Goal: Task Accomplishment & Management: Complete application form

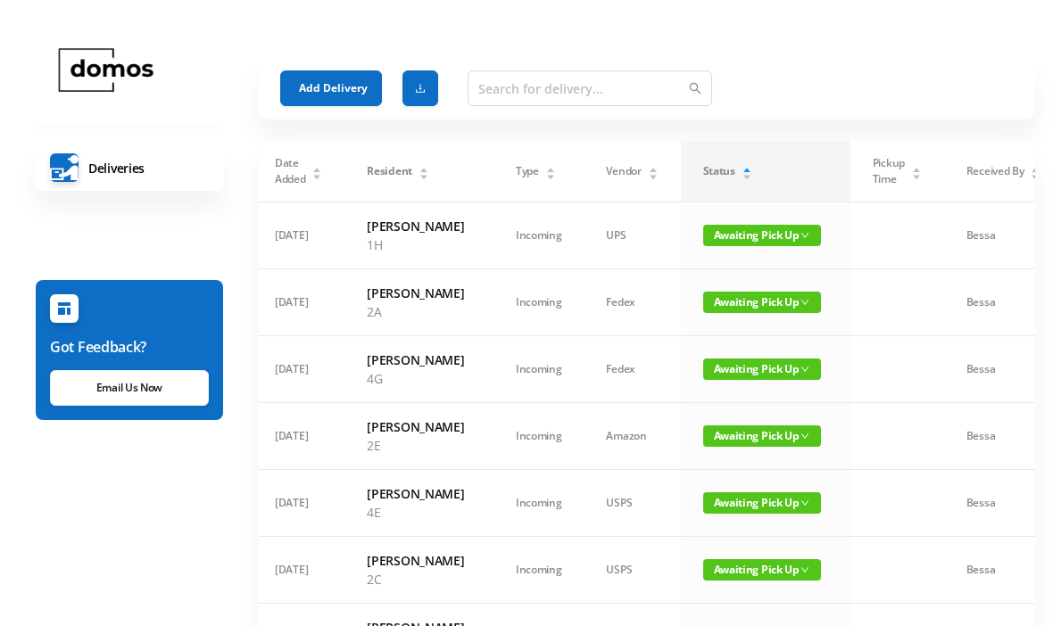
click at [308, 80] on button "Add Delivery" at bounding box center [331, 88] width 102 height 36
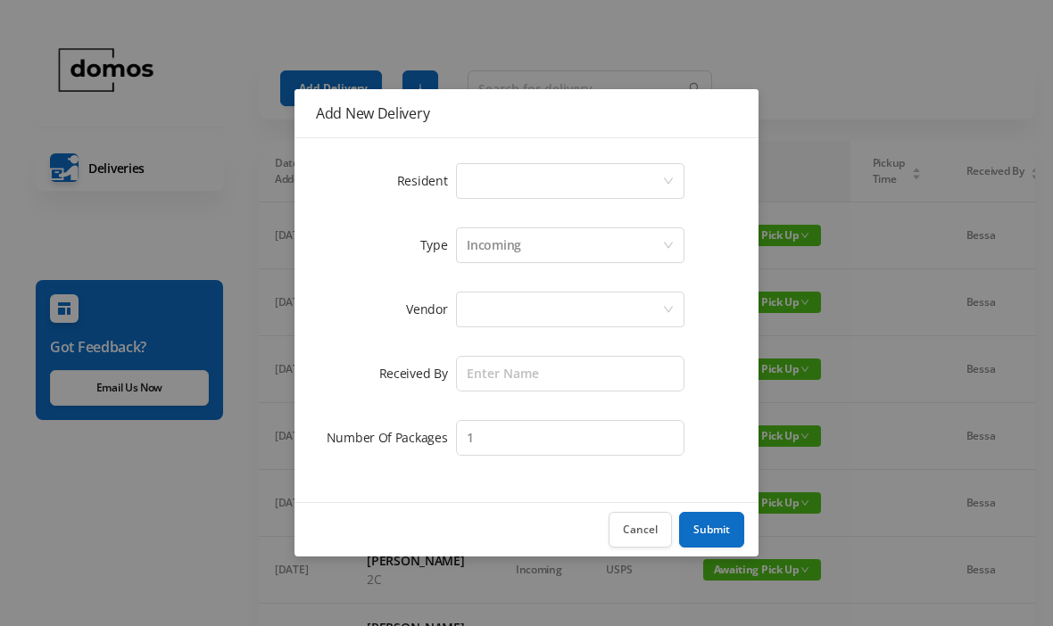
click at [583, 167] on div "Select a person" at bounding box center [564, 181] width 195 height 34
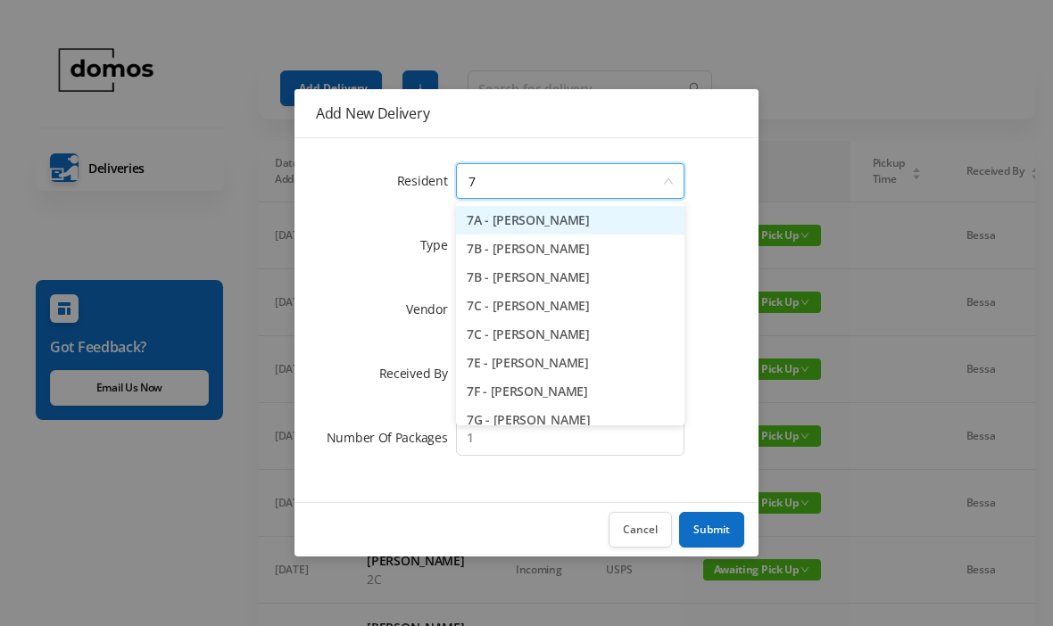
type input "7a"
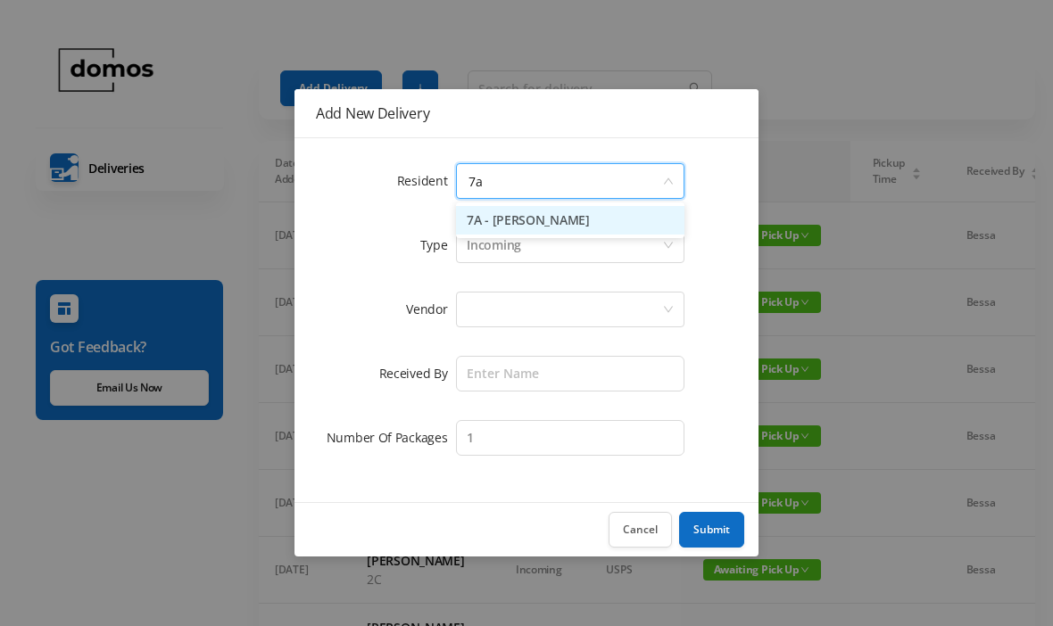
click at [574, 220] on li "7A - [PERSON_NAME]" at bounding box center [570, 220] width 228 height 29
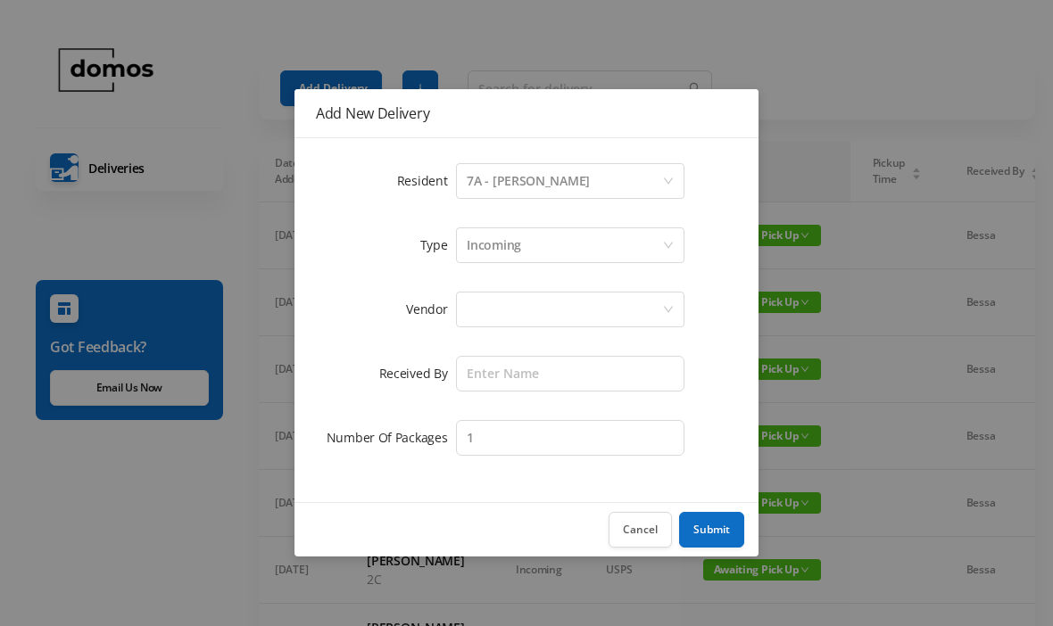
click at [583, 307] on div at bounding box center [564, 310] width 195 height 34
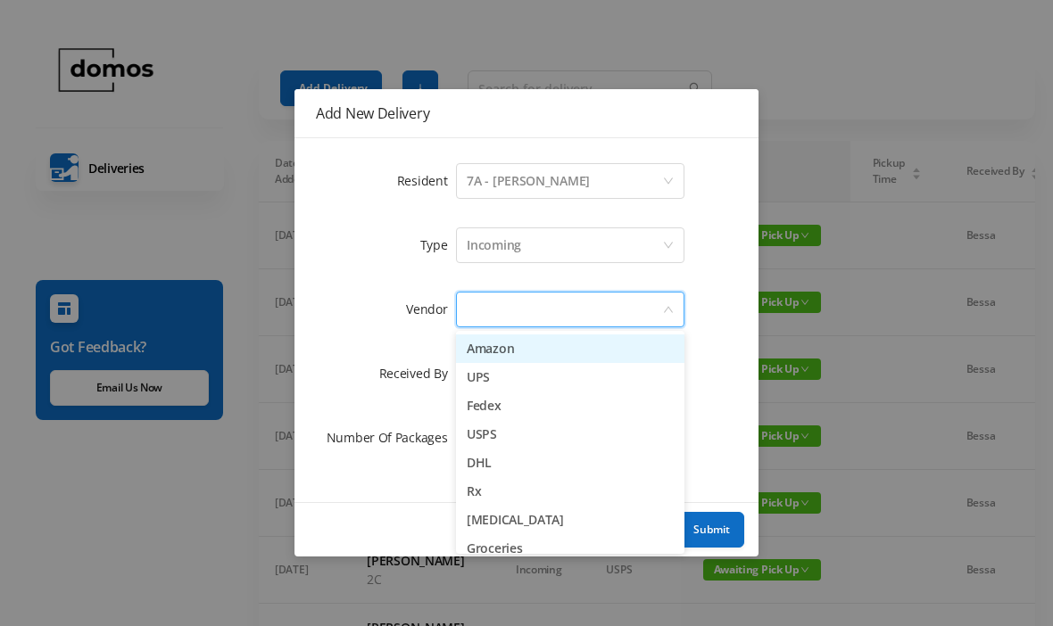
click at [527, 352] on li "Amazon" at bounding box center [570, 349] width 228 height 29
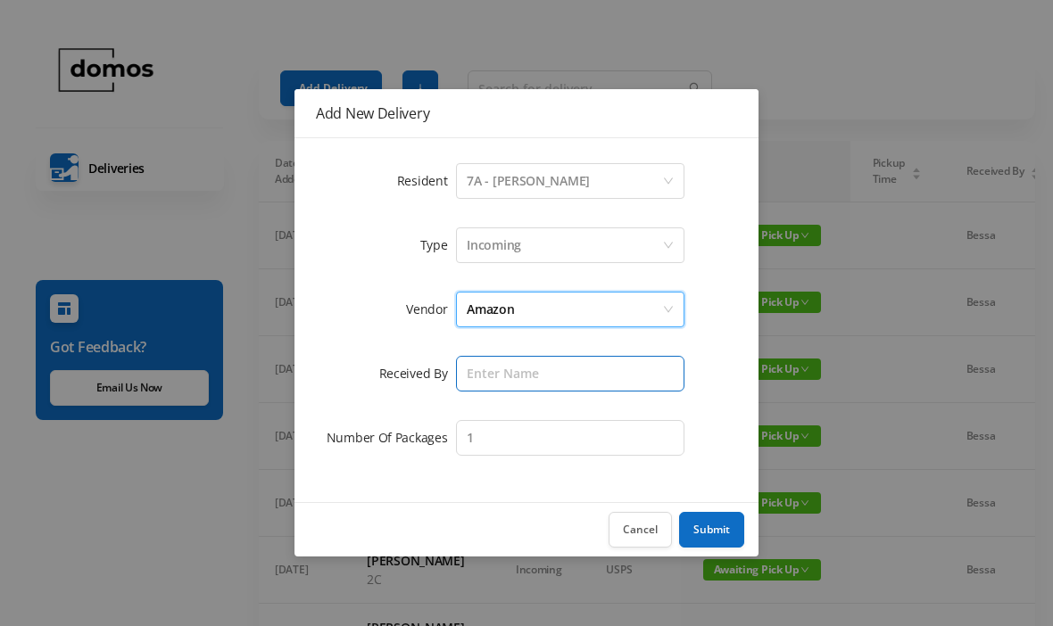
click at [555, 373] on input "text" at bounding box center [570, 374] width 228 height 36
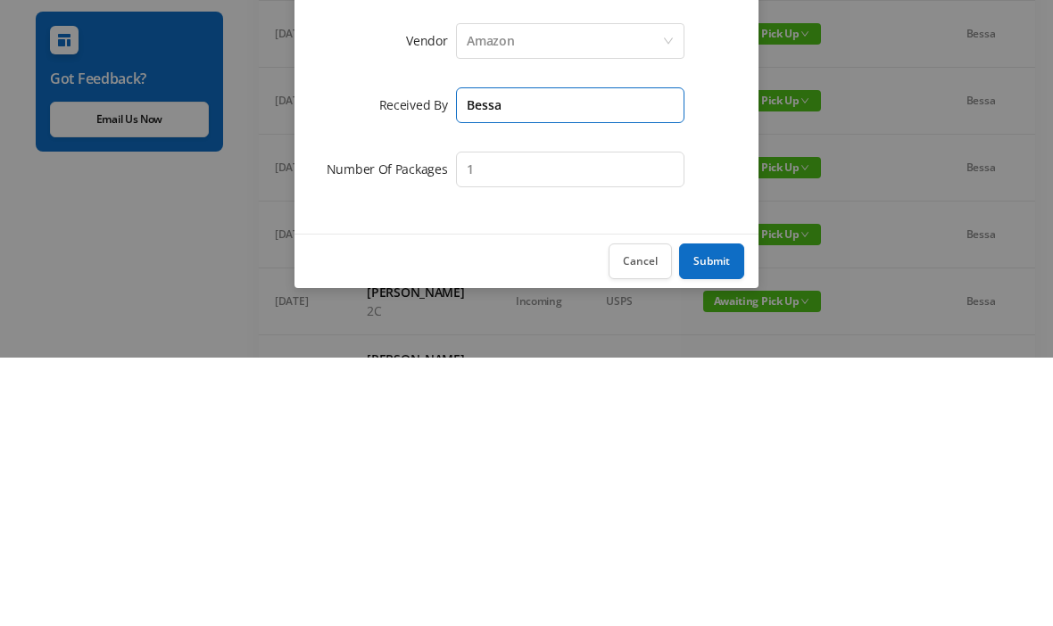
type input "Bessa"
click at [709, 512] on button "Submit" at bounding box center [711, 530] width 65 height 36
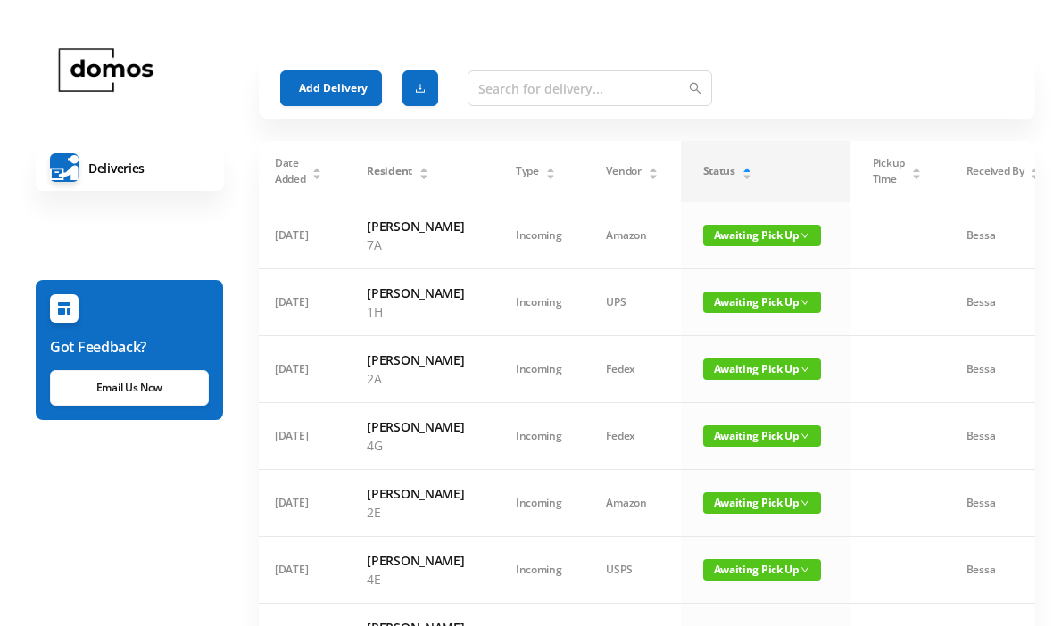
click at [357, 89] on button "Add Delivery" at bounding box center [331, 88] width 102 height 36
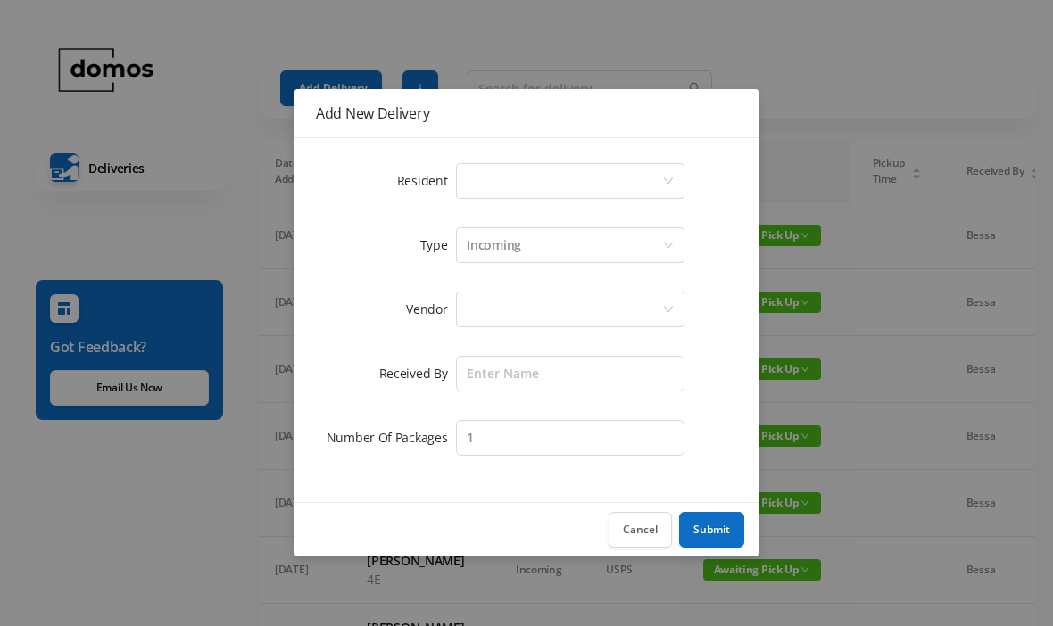
click at [556, 178] on div "Select a person" at bounding box center [564, 181] width 195 height 34
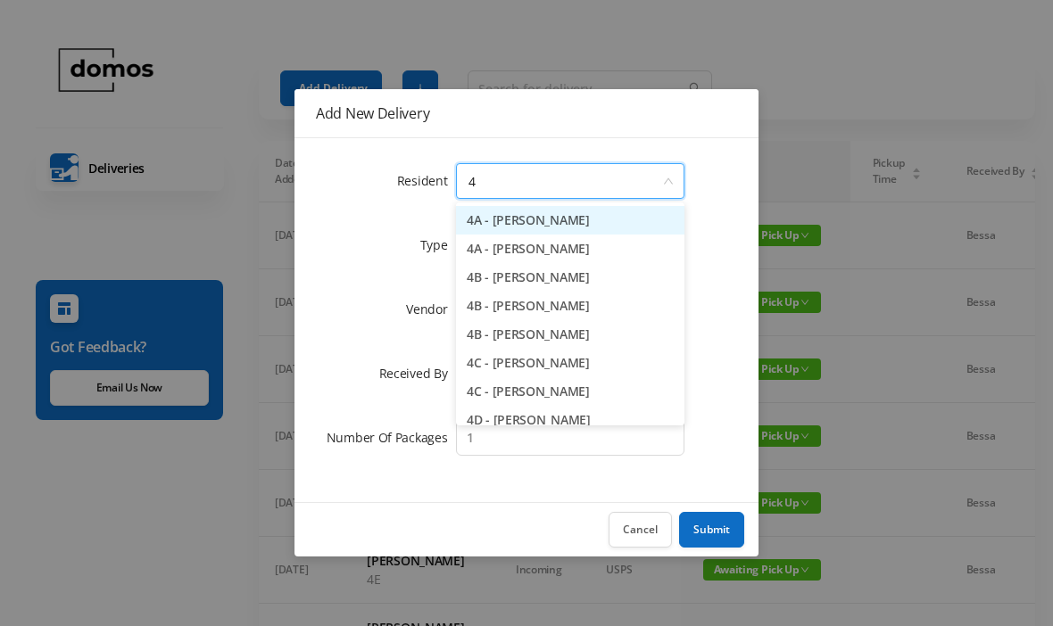
type input "4j"
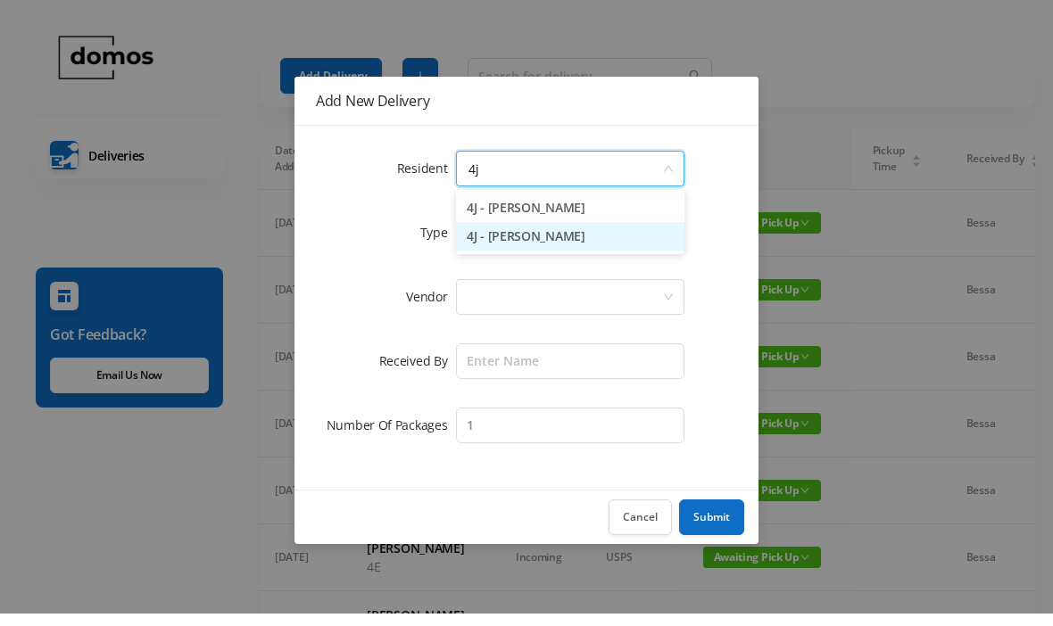
click at [568, 244] on li "4J - [PERSON_NAME]" at bounding box center [570, 249] width 228 height 29
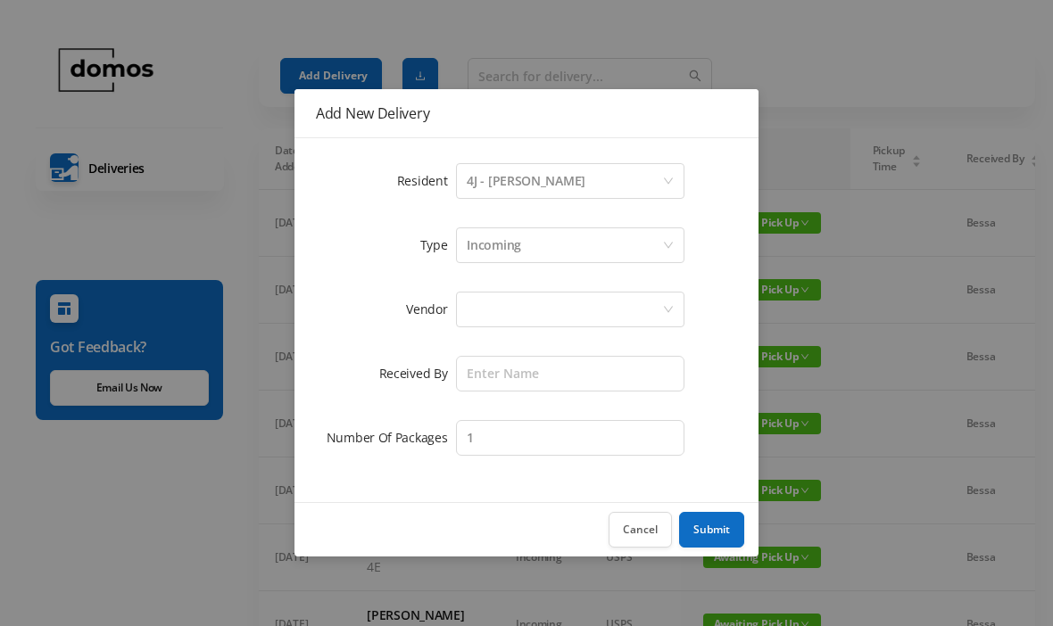
click at [568, 319] on div at bounding box center [564, 310] width 195 height 34
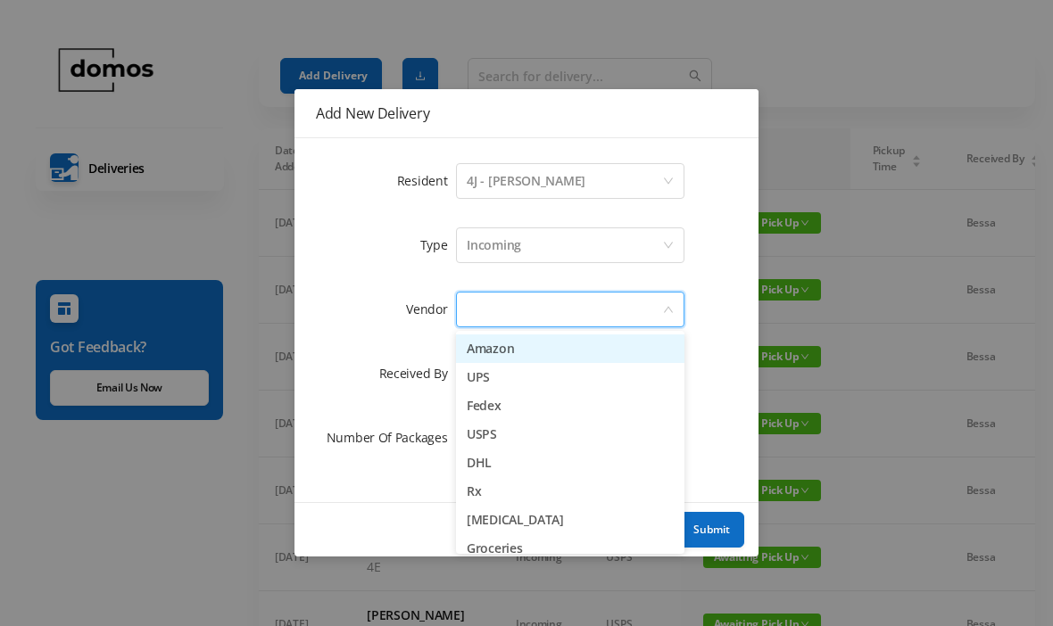
click at [513, 382] on li "UPS" at bounding box center [570, 377] width 228 height 29
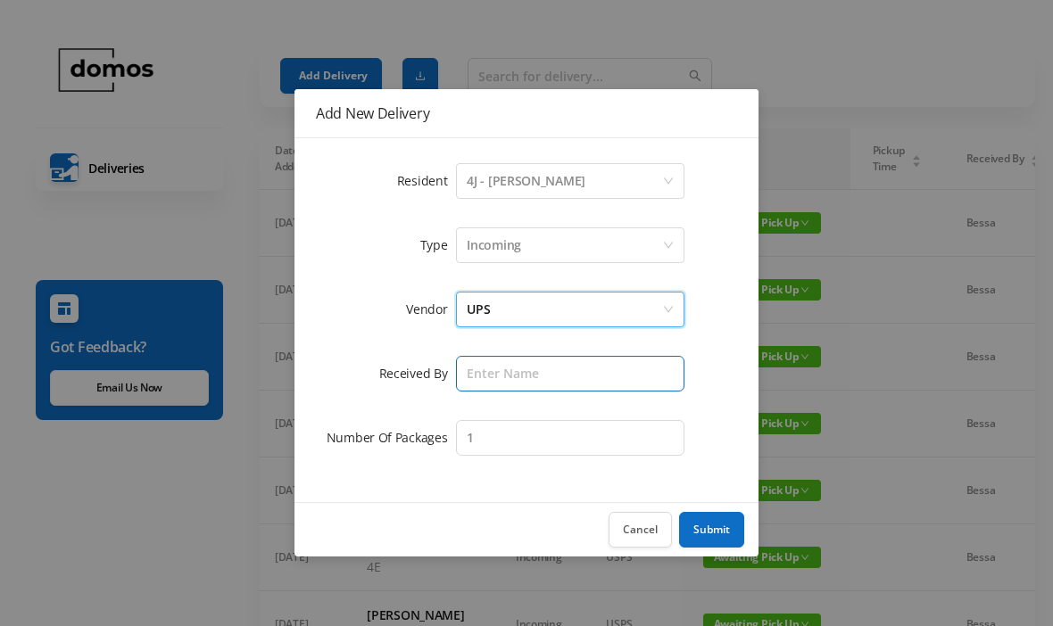
click at [539, 377] on input "text" at bounding box center [570, 374] width 228 height 36
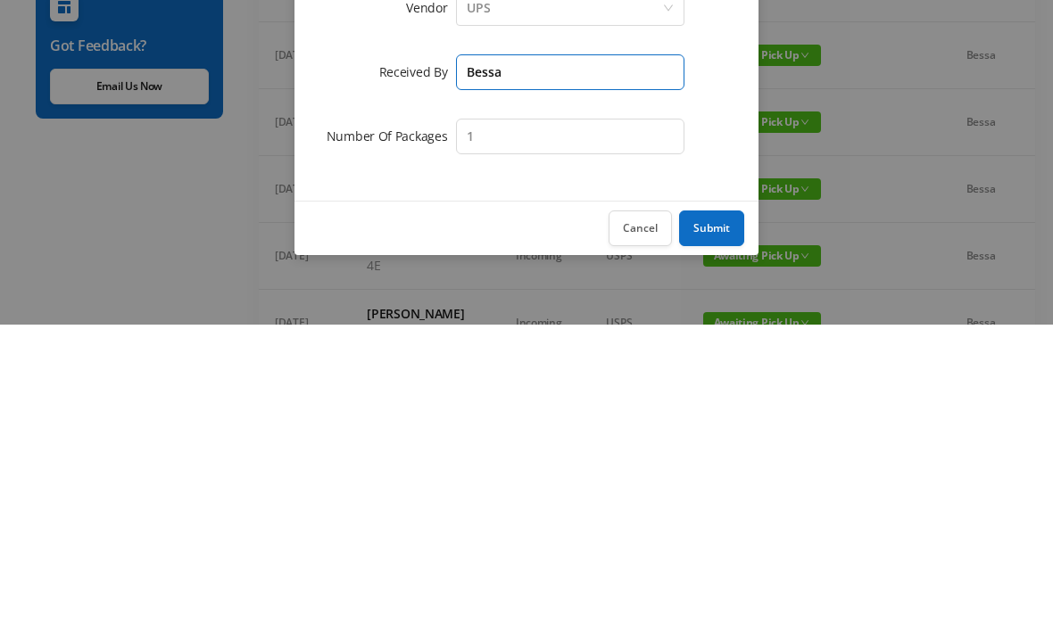
type input "Bessa"
click at [724, 512] on button "Submit" at bounding box center [711, 530] width 65 height 36
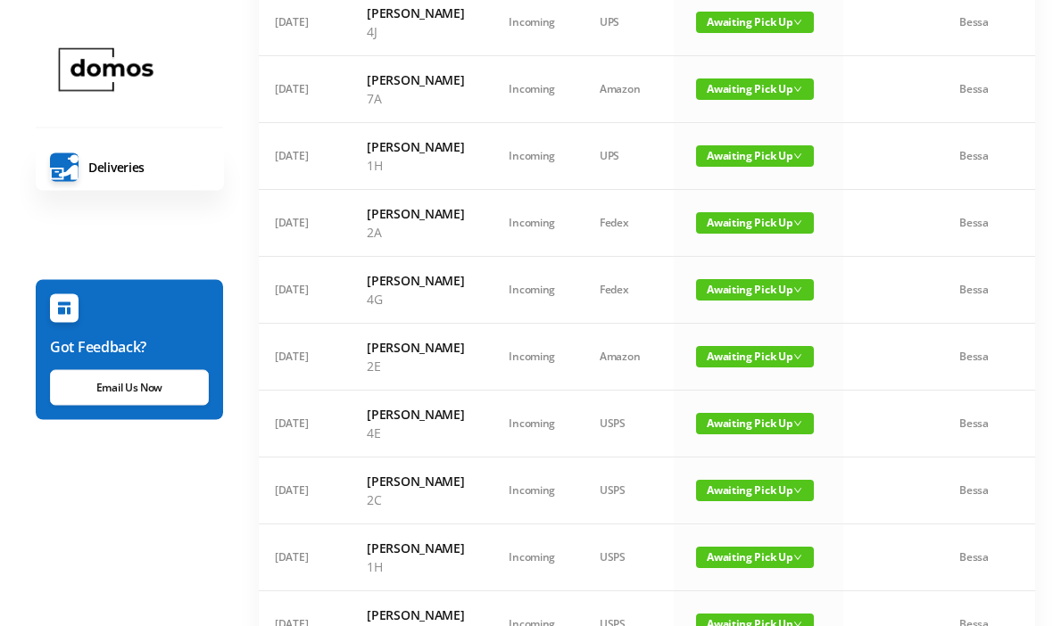
scroll to position [0, 0]
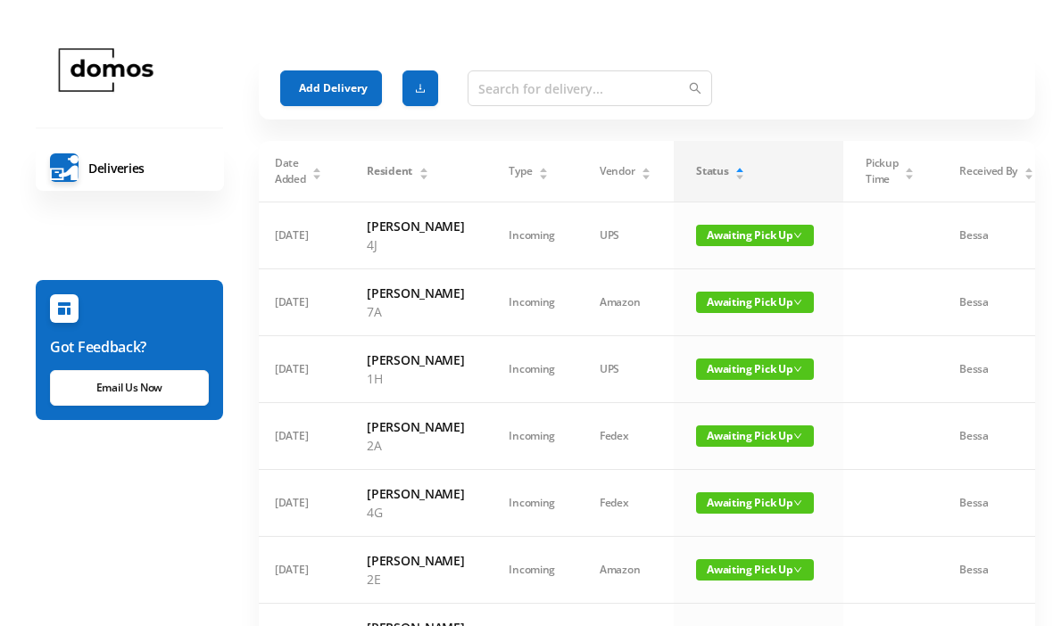
click at [338, 86] on button "Add Delivery" at bounding box center [331, 88] width 102 height 36
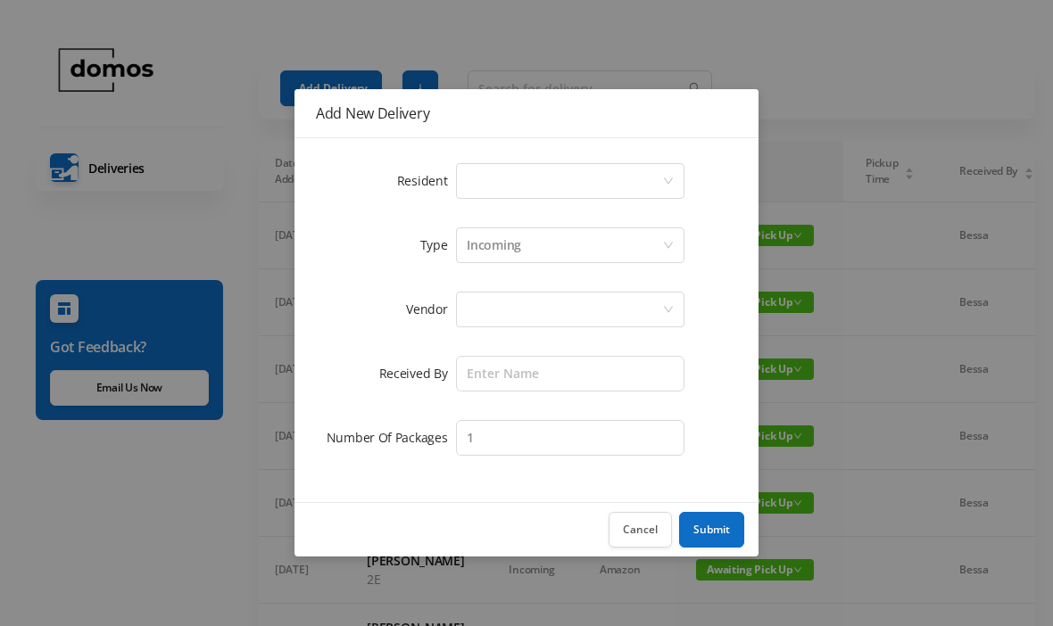
click at [551, 167] on div "Select a person" at bounding box center [564, 181] width 195 height 34
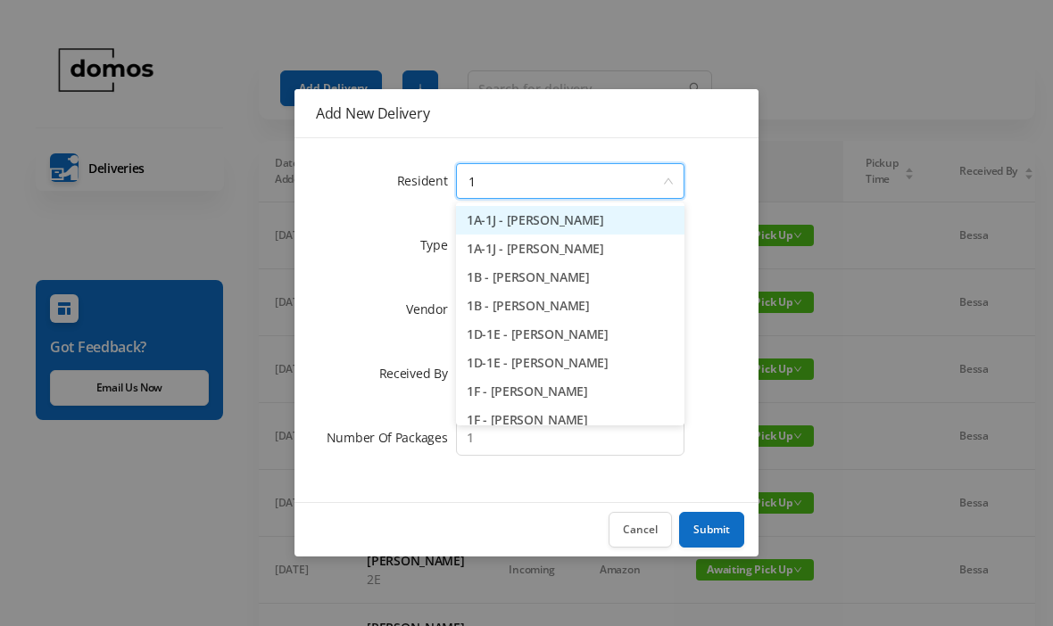
type input "1h"
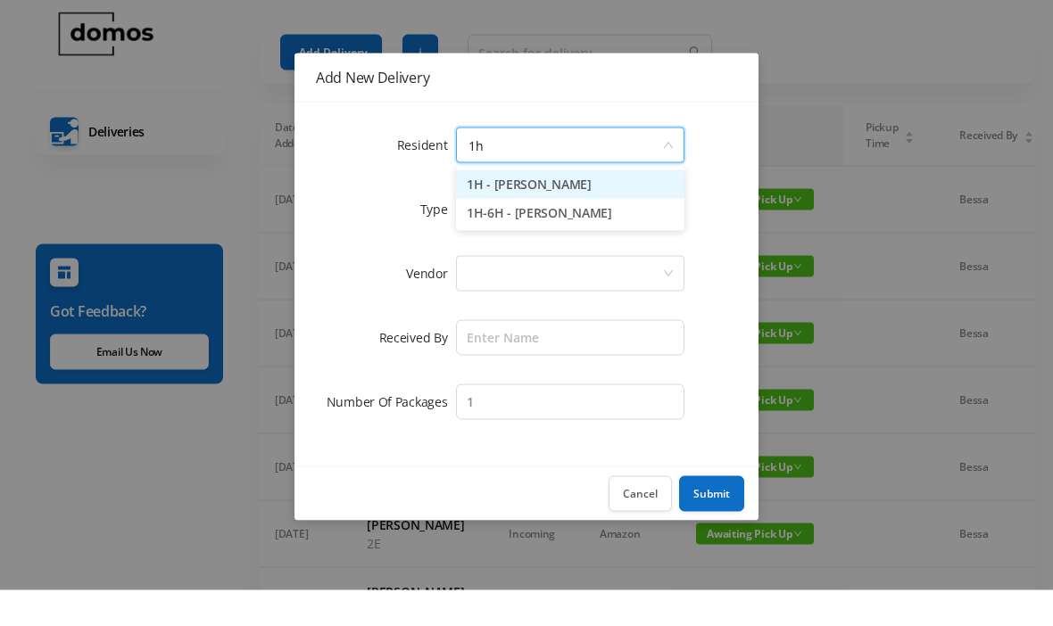
click at [570, 206] on li "1H - [PERSON_NAME]" at bounding box center [570, 220] width 228 height 29
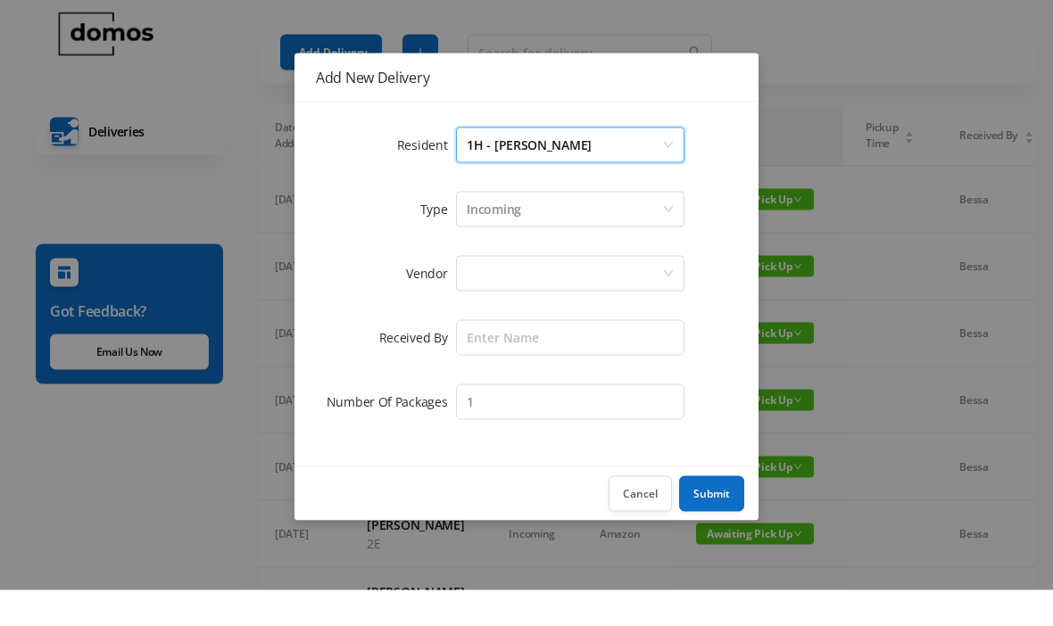
scroll to position [37, 0]
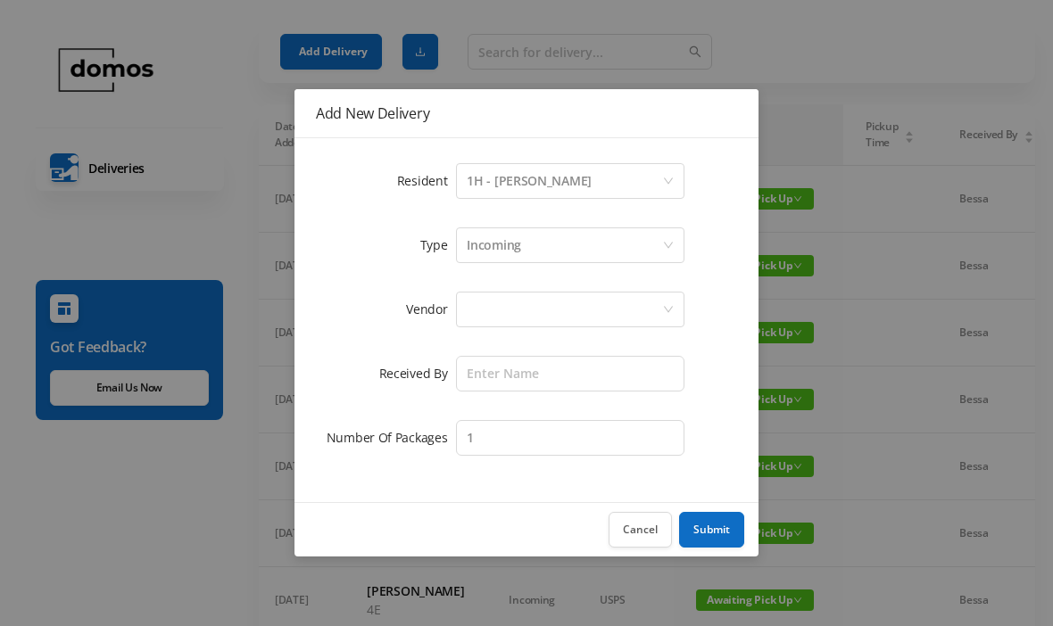
click at [557, 306] on div at bounding box center [564, 310] width 195 height 34
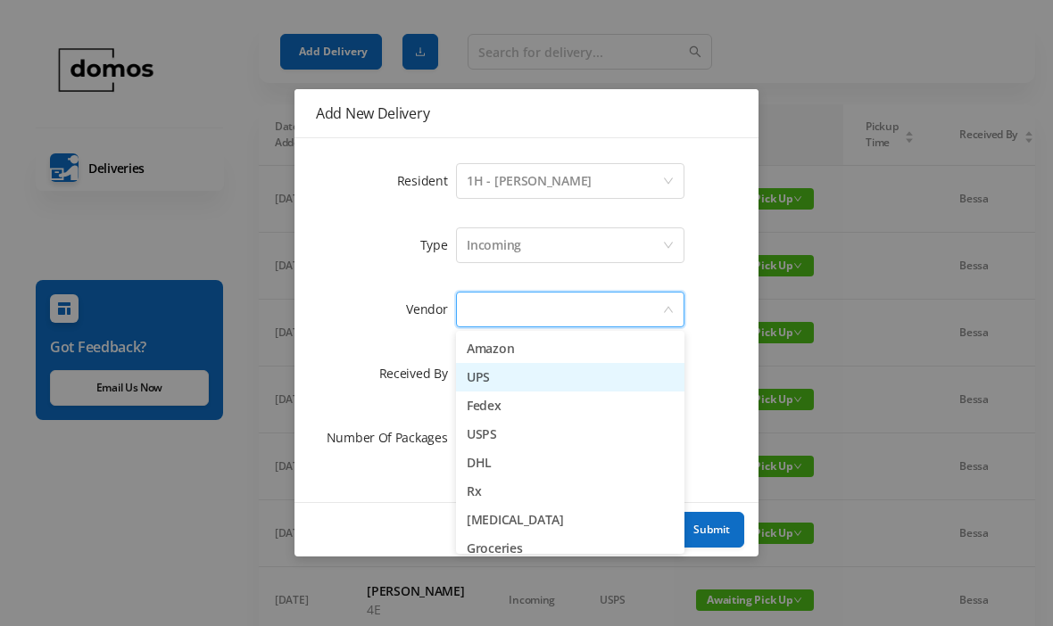
click at [490, 390] on li "UPS" at bounding box center [570, 377] width 228 height 29
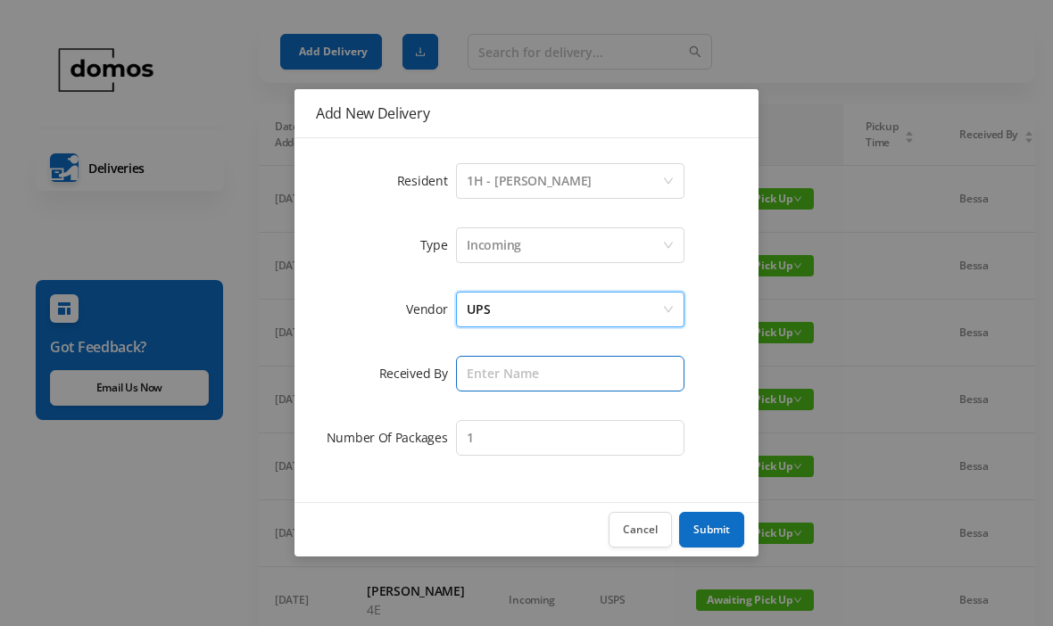
click at [559, 380] on input "text" at bounding box center [570, 374] width 228 height 36
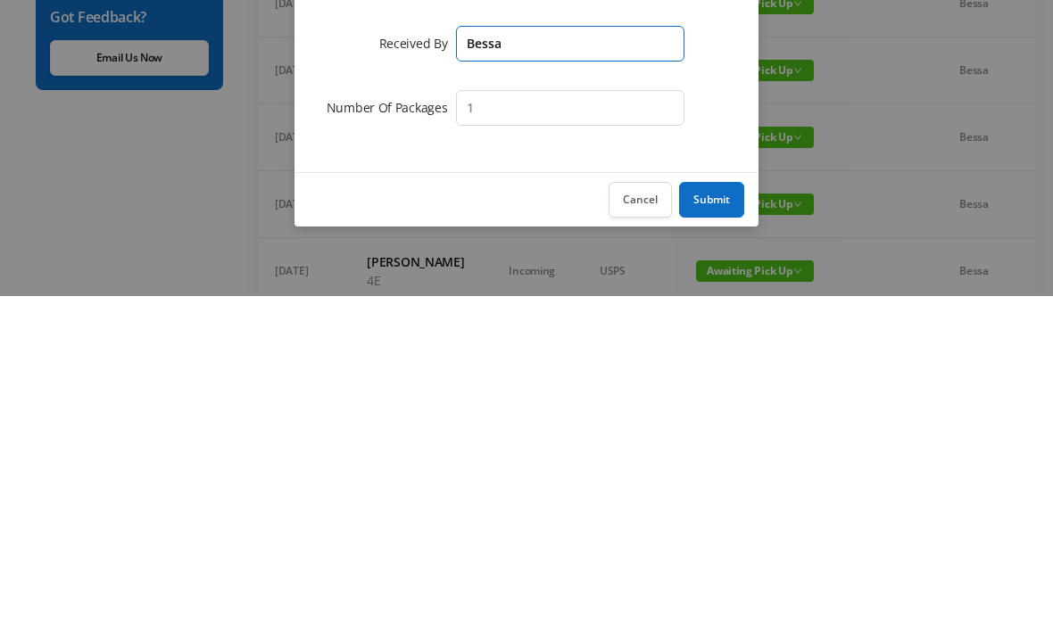
type input "Bessa"
click at [725, 512] on button "Submit" at bounding box center [711, 530] width 65 height 36
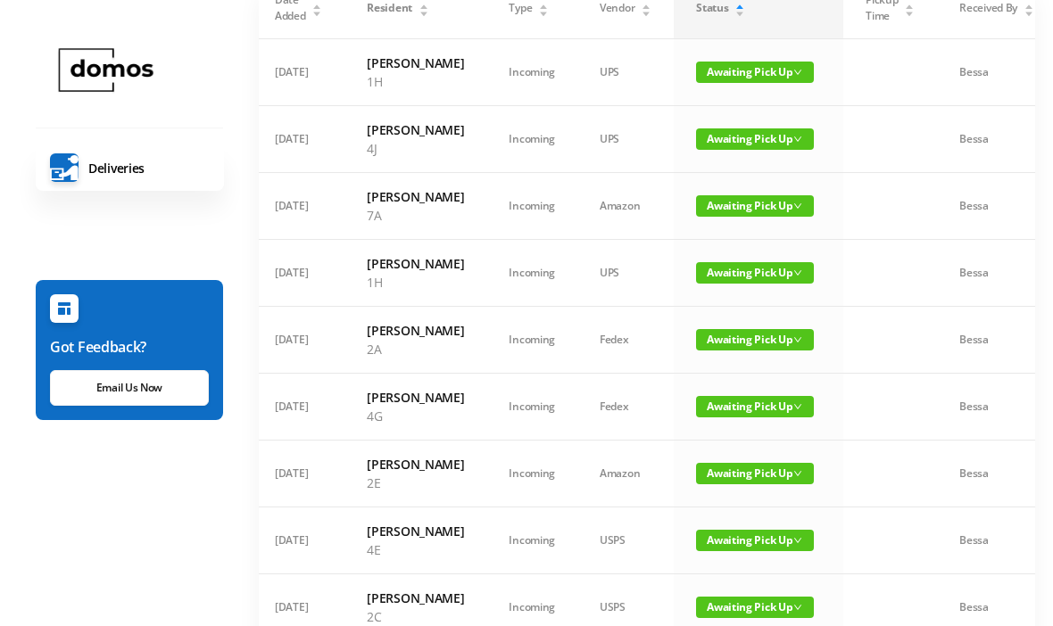
scroll to position [0, 0]
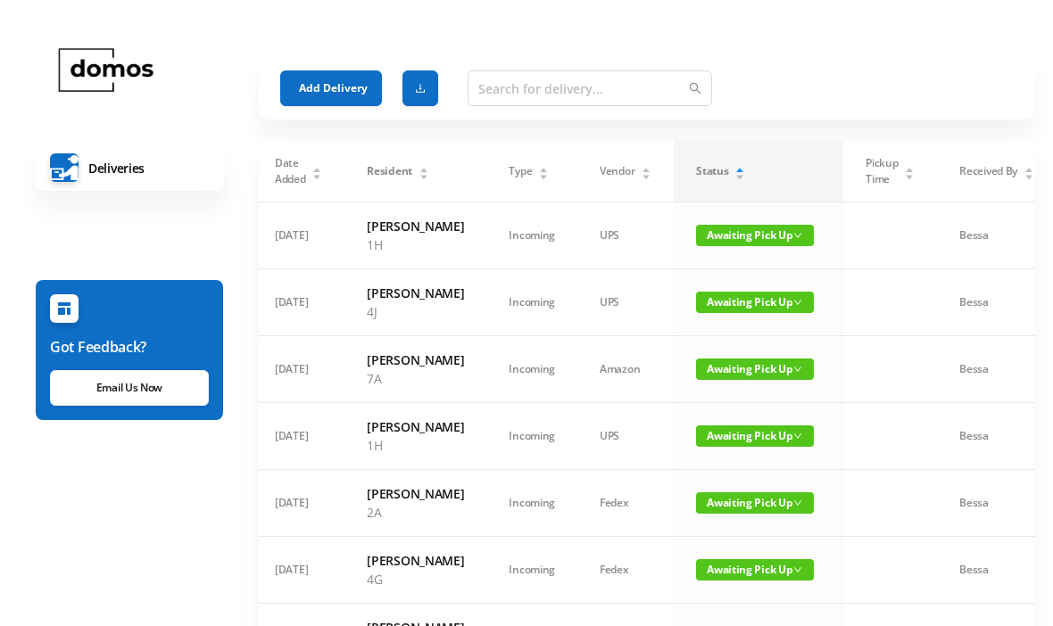
click at [331, 91] on button "Add Delivery" at bounding box center [331, 88] width 102 height 36
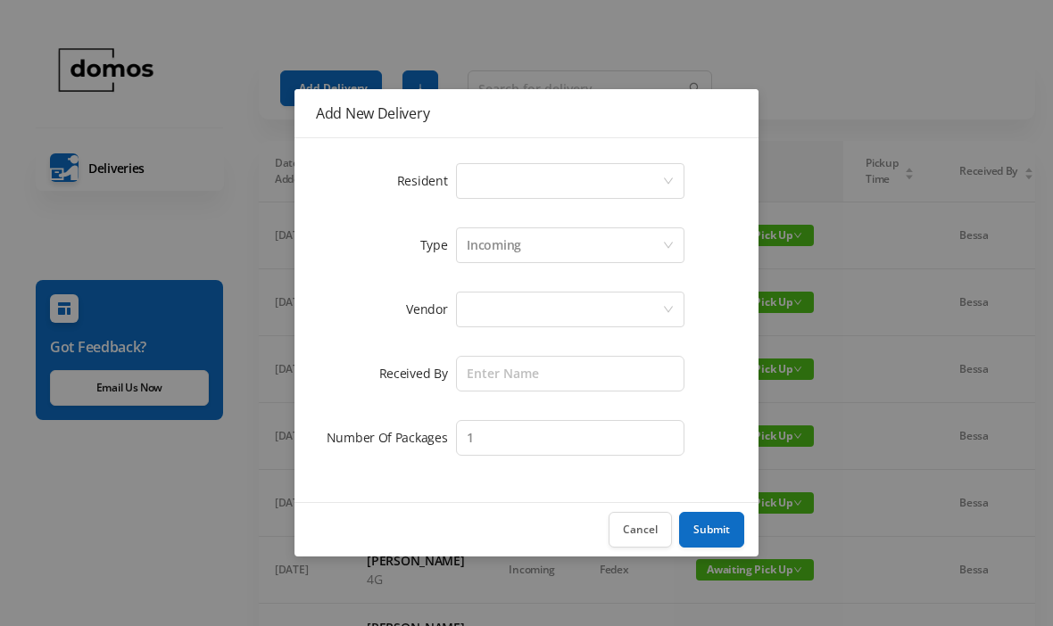
click at [542, 182] on div "Select a person" at bounding box center [564, 181] width 195 height 34
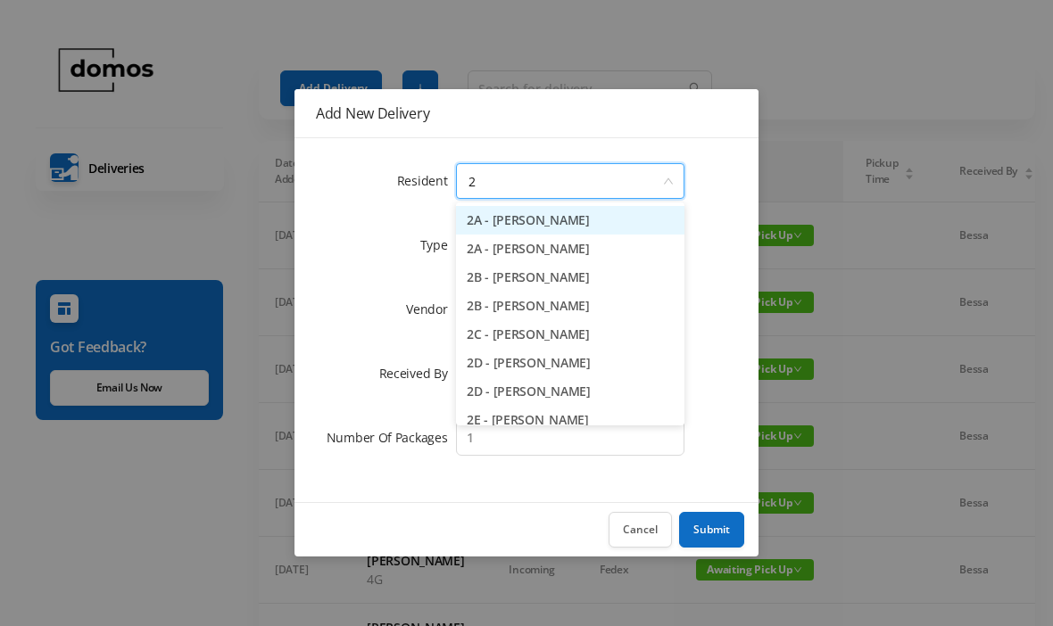
type input "2a"
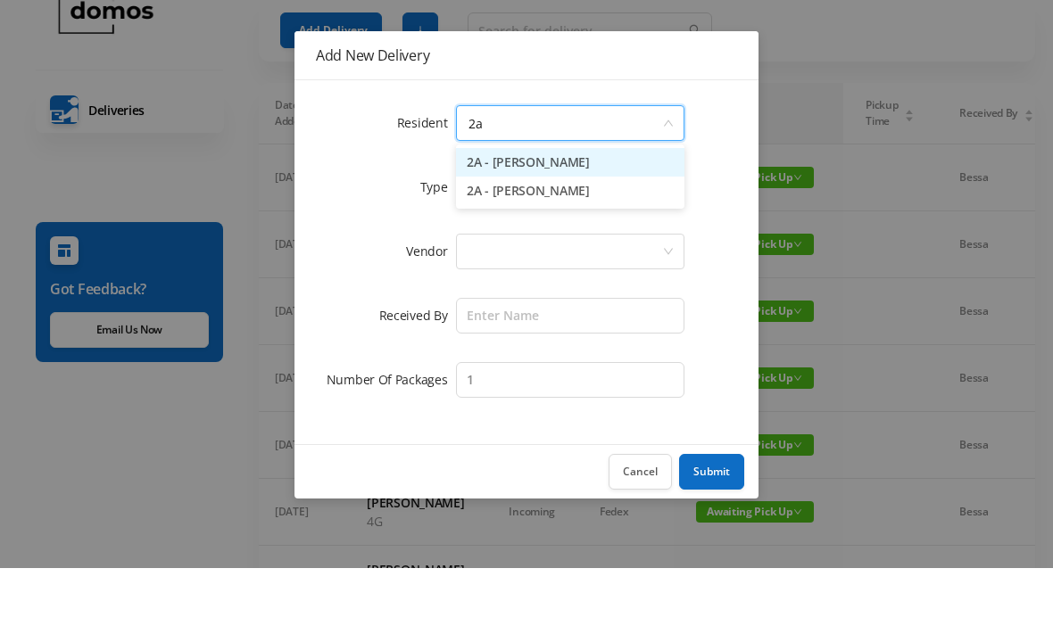
click at [577, 235] on li "2A - [PERSON_NAME]" at bounding box center [570, 249] width 228 height 29
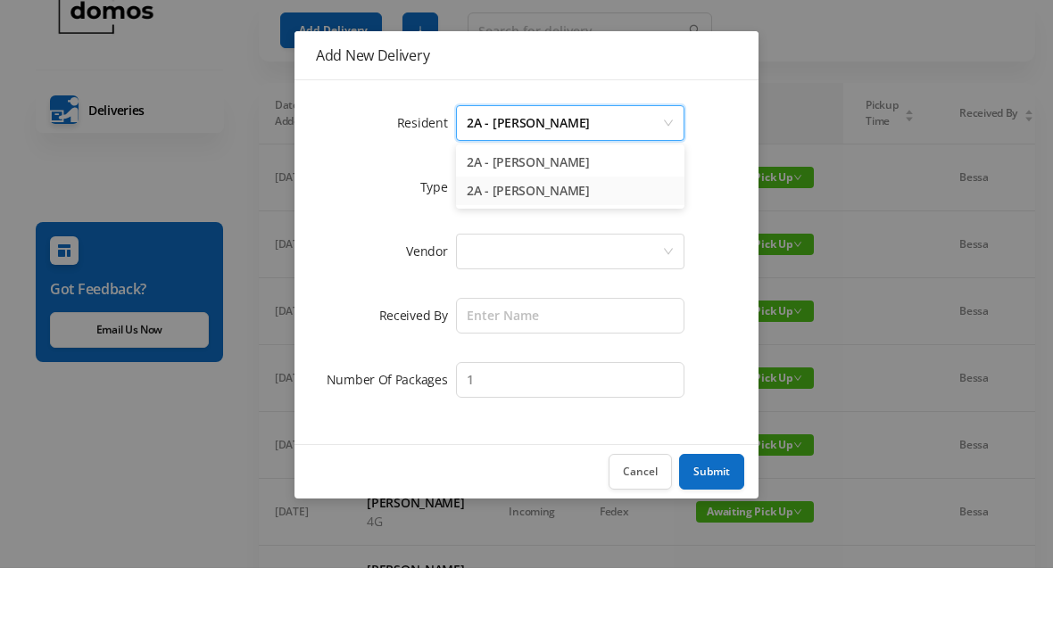
scroll to position [58, 0]
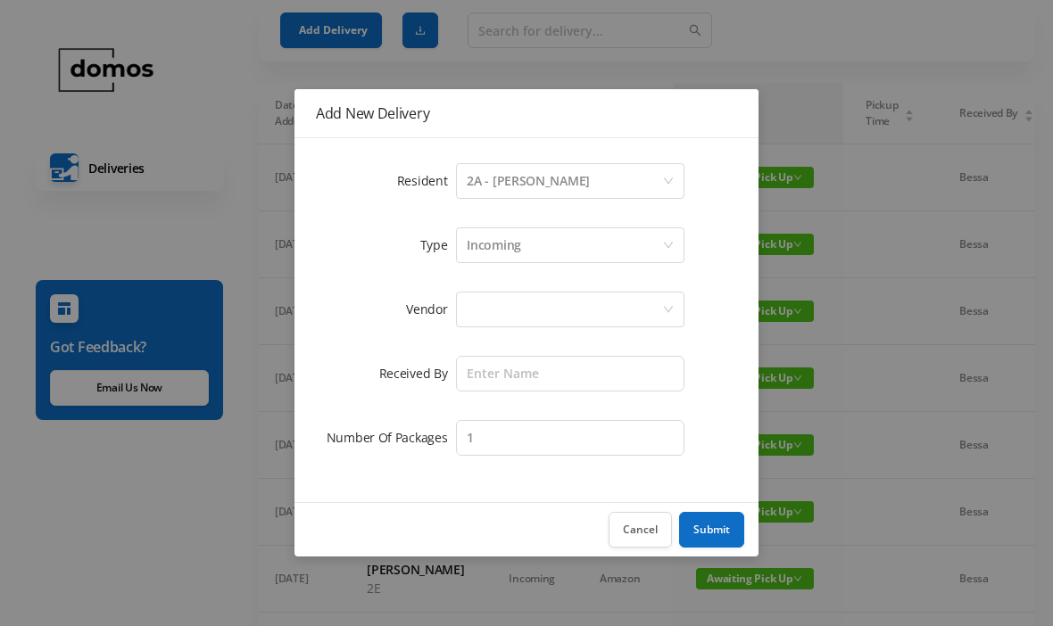
click at [561, 309] on div at bounding box center [564, 310] width 195 height 34
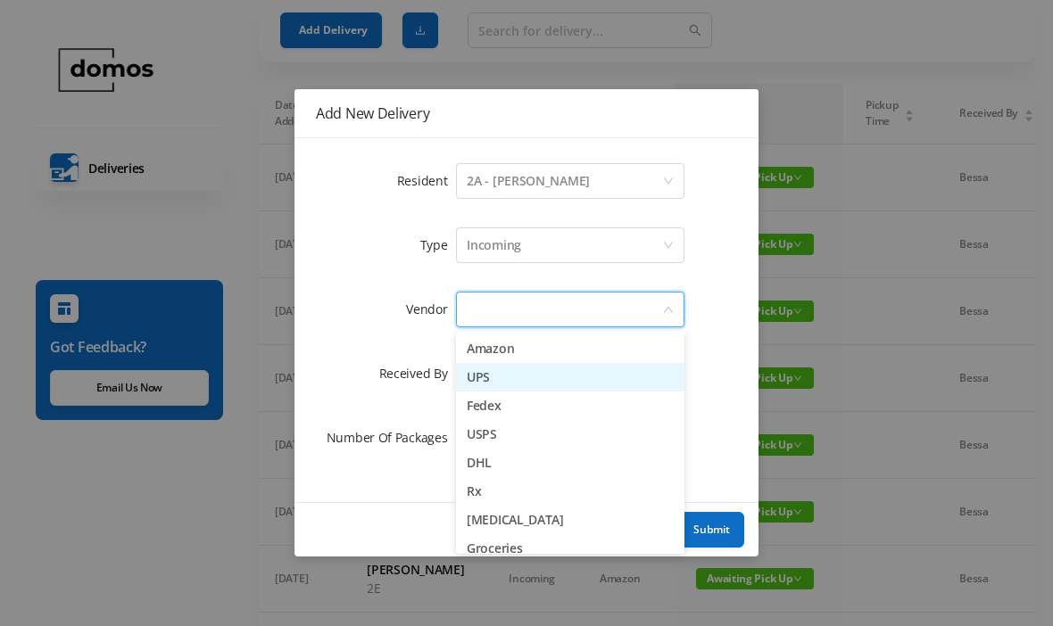
click at [499, 384] on li "UPS" at bounding box center [570, 377] width 228 height 29
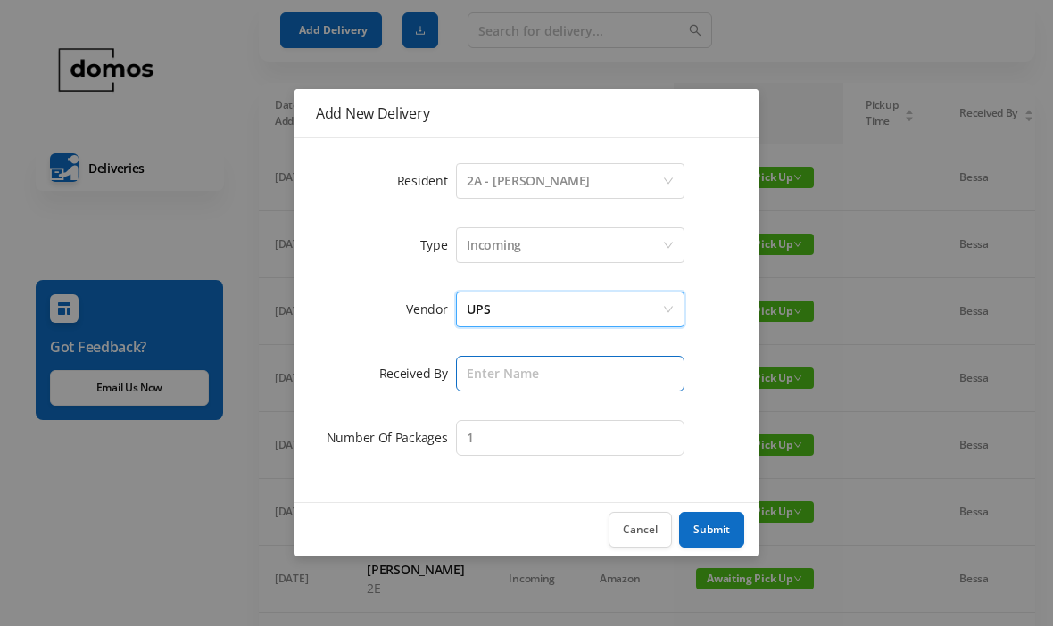
click at [550, 367] on input "text" at bounding box center [570, 374] width 228 height 36
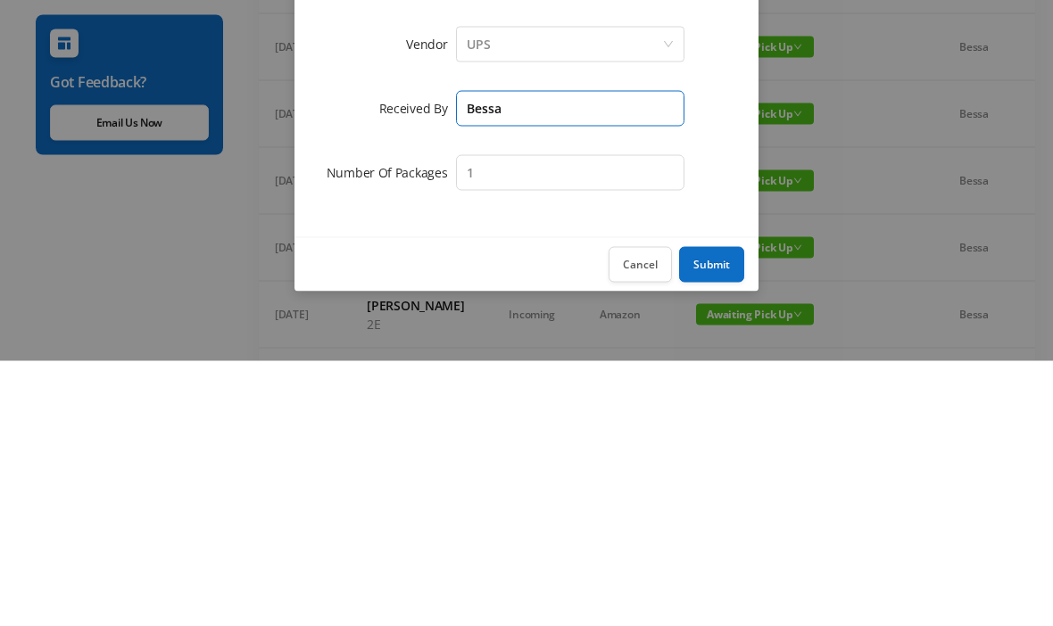
type input "Bessa"
click at [713, 512] on button "Submit" at bounding box center [711, 530] width 65 height 36
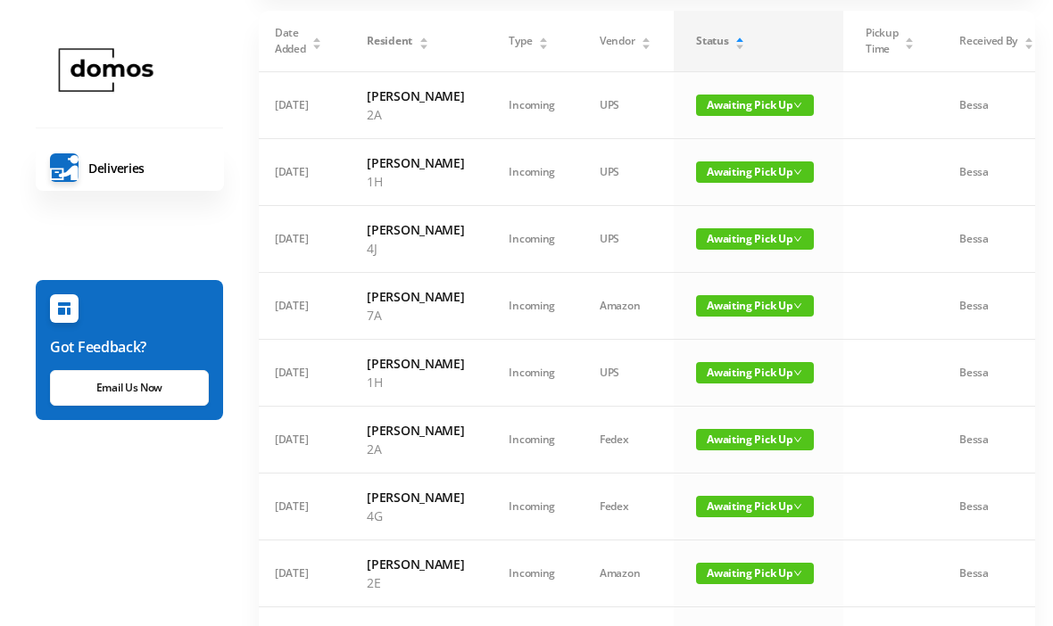
scroll to position [0, 0]
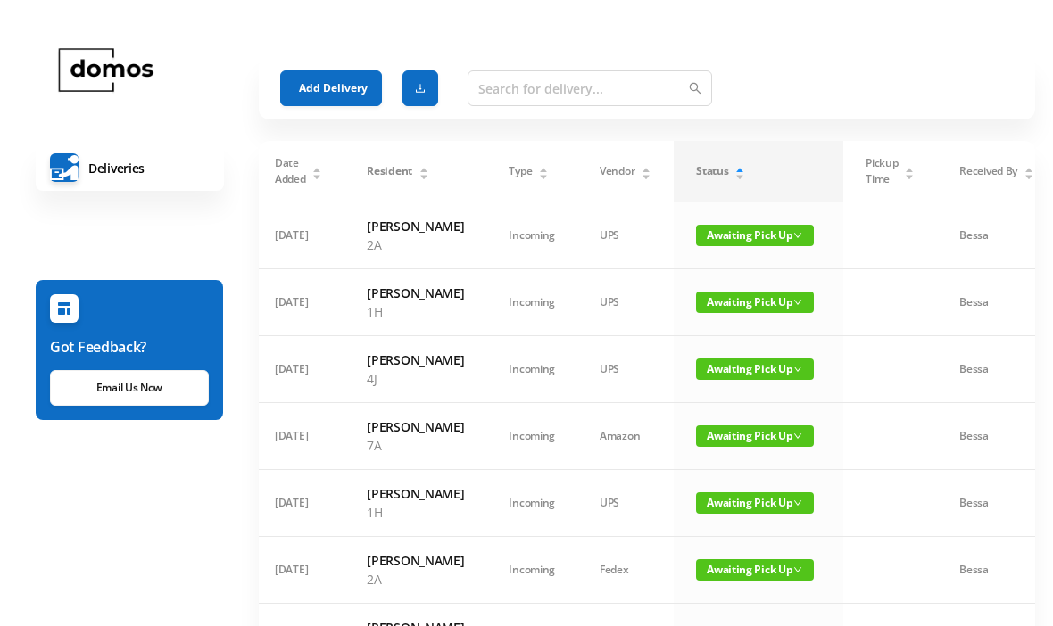
click at [334, 89] on button "Add Delivery" at bounding box center [331, 88] width 102 height 36
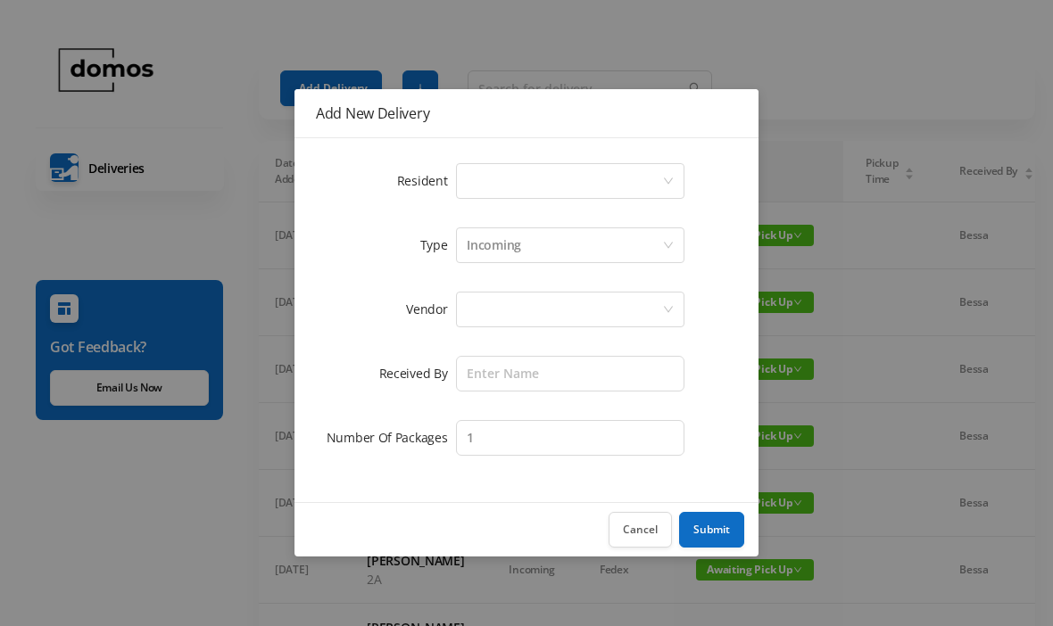
click at [566, 185] on div "Select a person" at bounding box center [564, 181] width 195 height 34
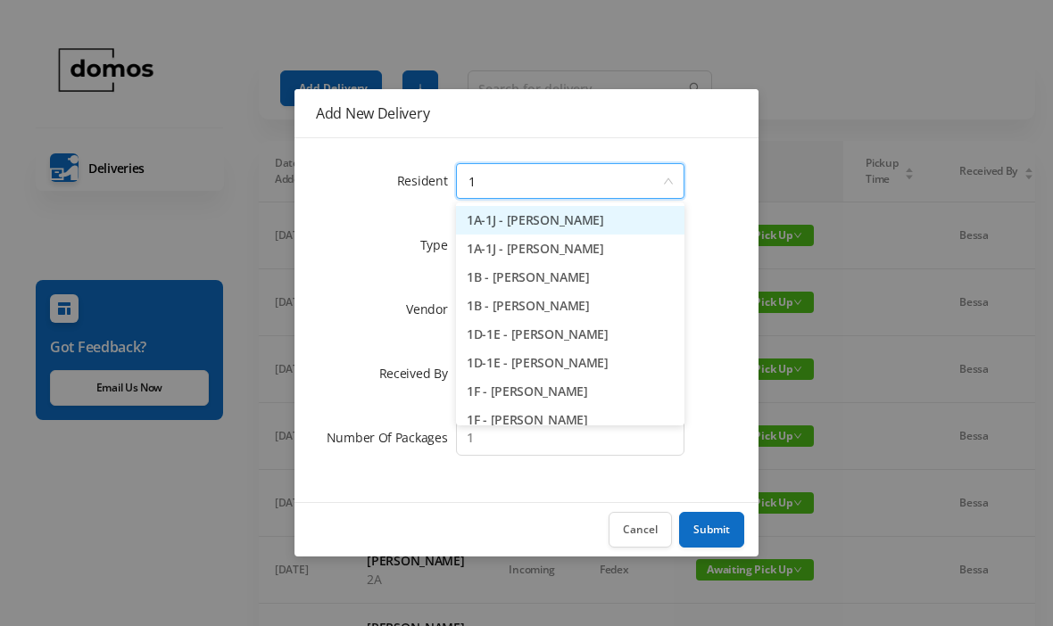
type input "1b"
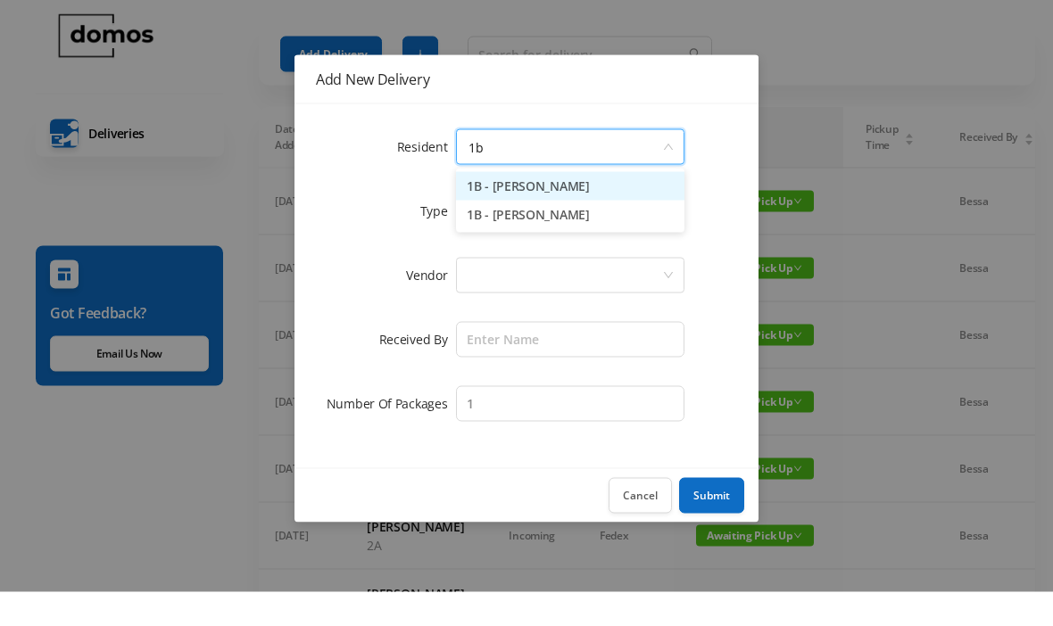
click at [559, 235] on li "1B - [PERSON_NAME]" at bounding box center [570, 249] width 228 height 29
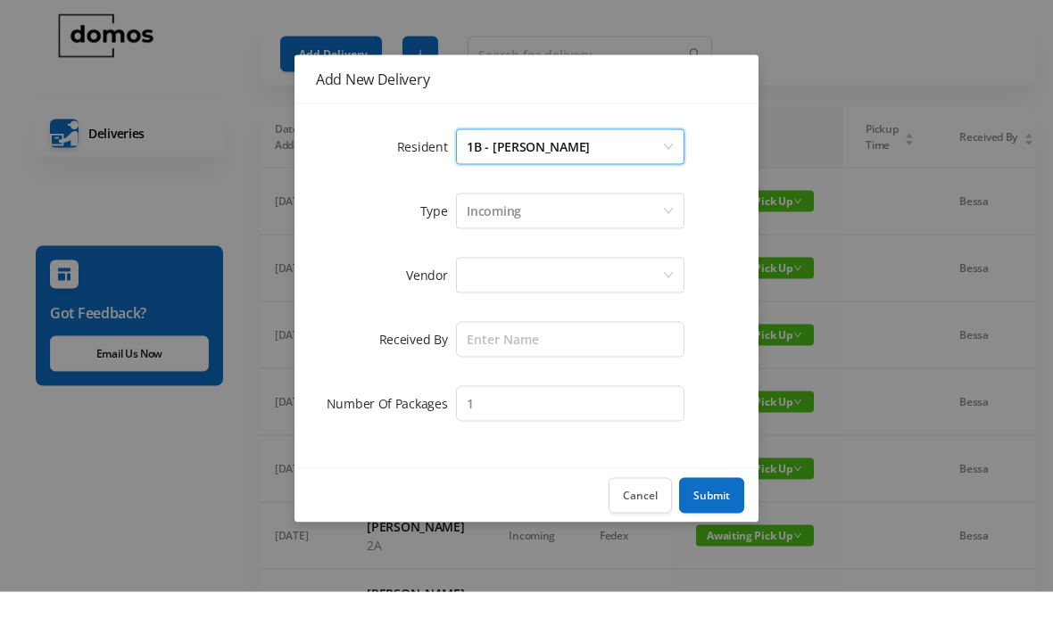
scroll to position [35, 0]
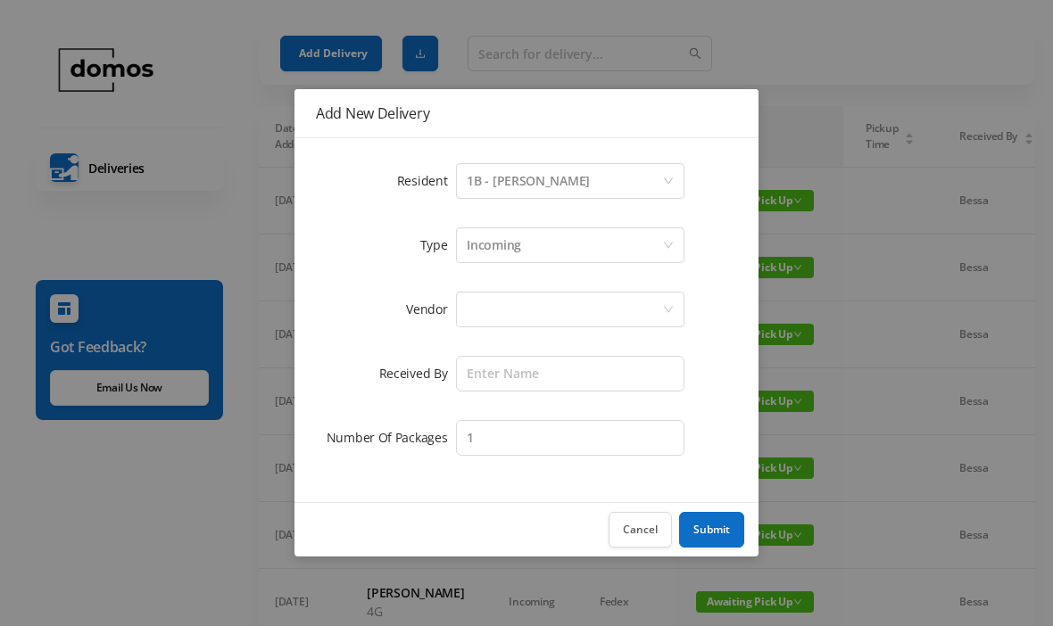
click at [571, 309] on div at bounding box center [564, 310] width 195 height 34
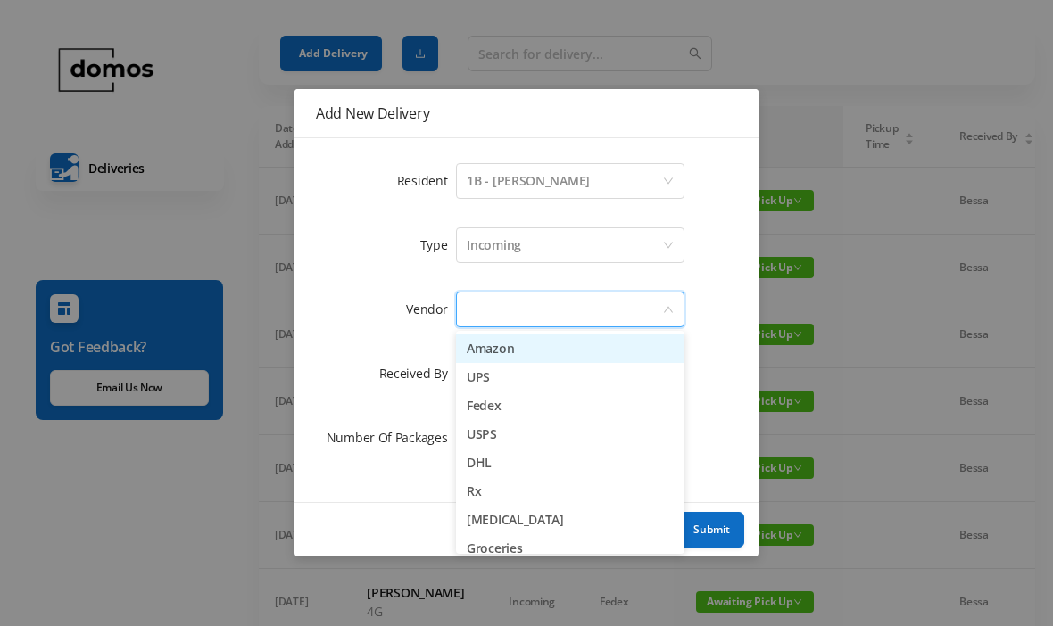
click at [527, 345] on li "Amazon" at bounding box center [570, 349] width 228 height 29
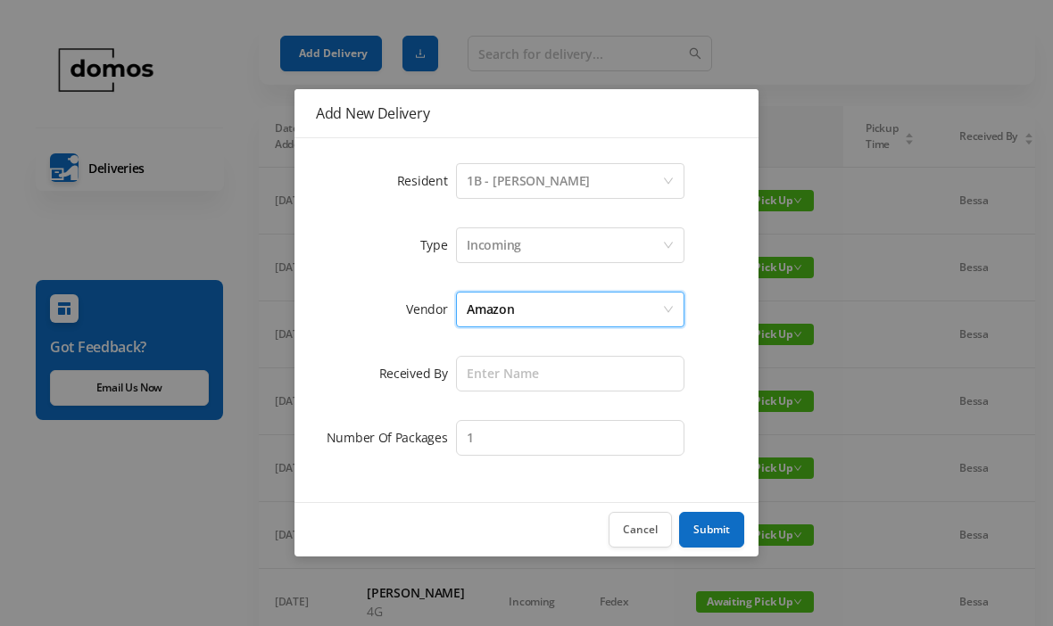
click at [556, 312] on div "Amazon" at bounding box center [564, 310] width 195 height 34
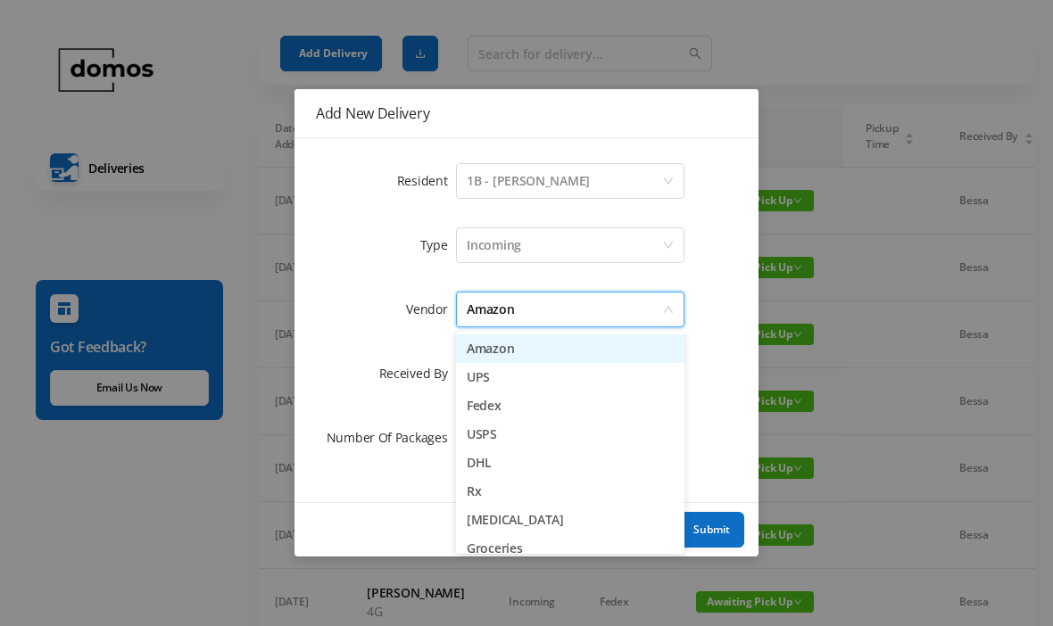
click at [494, 375] on li "UPS" at bounding box center [570, 377] width 228 height 29
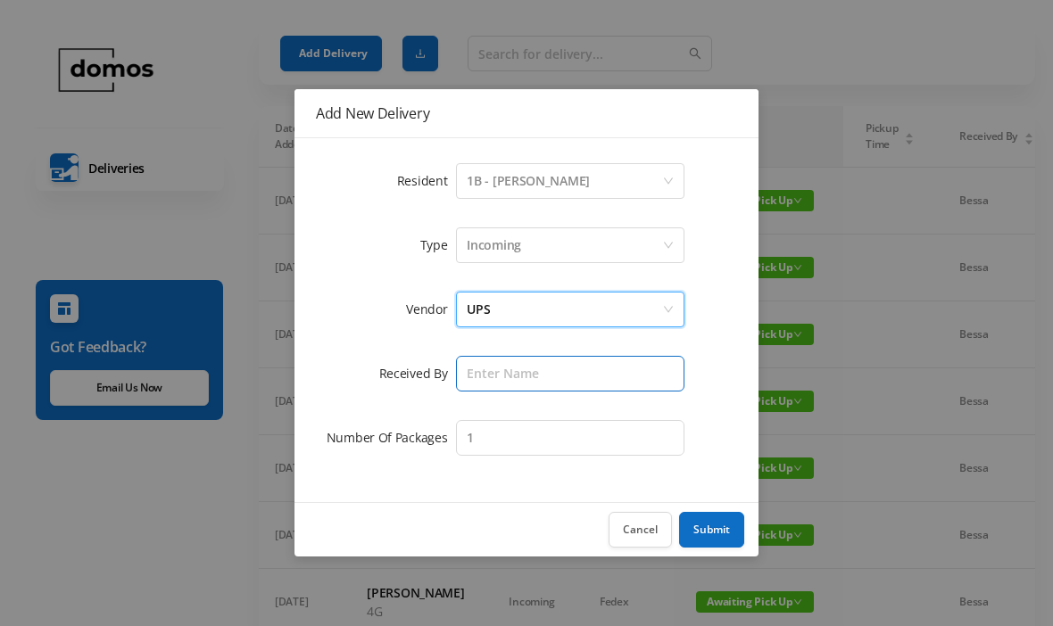
click at [549, 367] on input "text" at bounding box center [570, 374] width 228 height 36
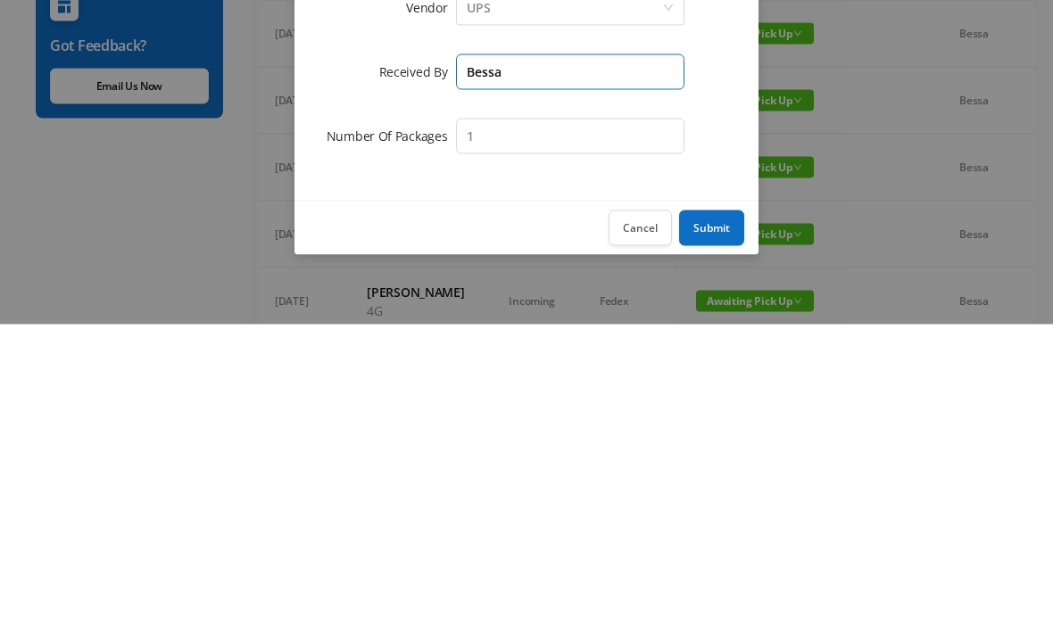
type input "Bessa"
click at [723, 512] on button "Submit" at bounding box center [711, 530] width 65 height 36
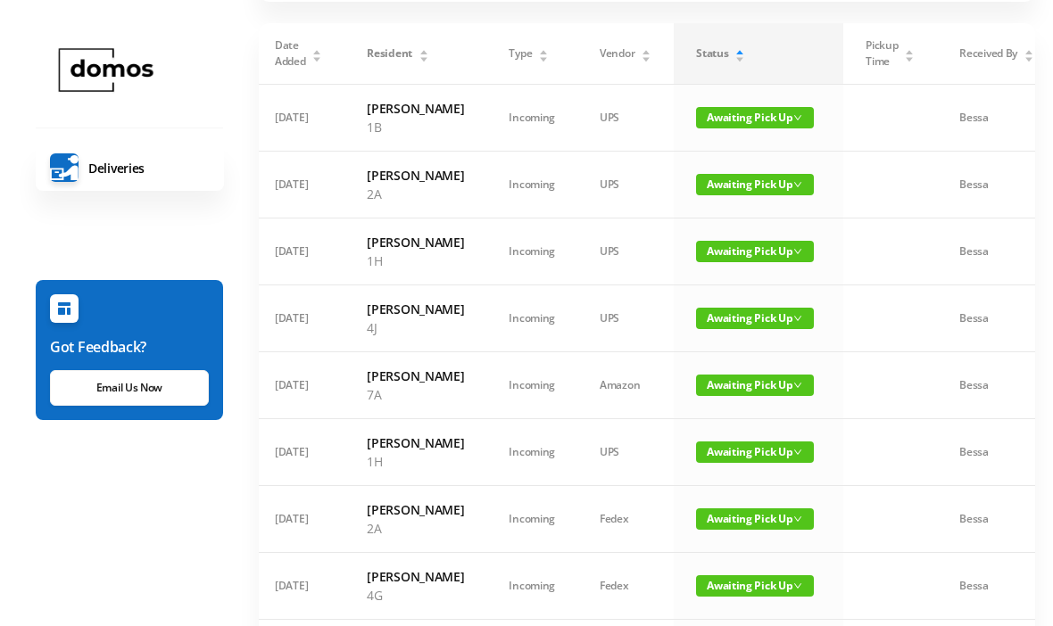
scroll to position [0, 0]
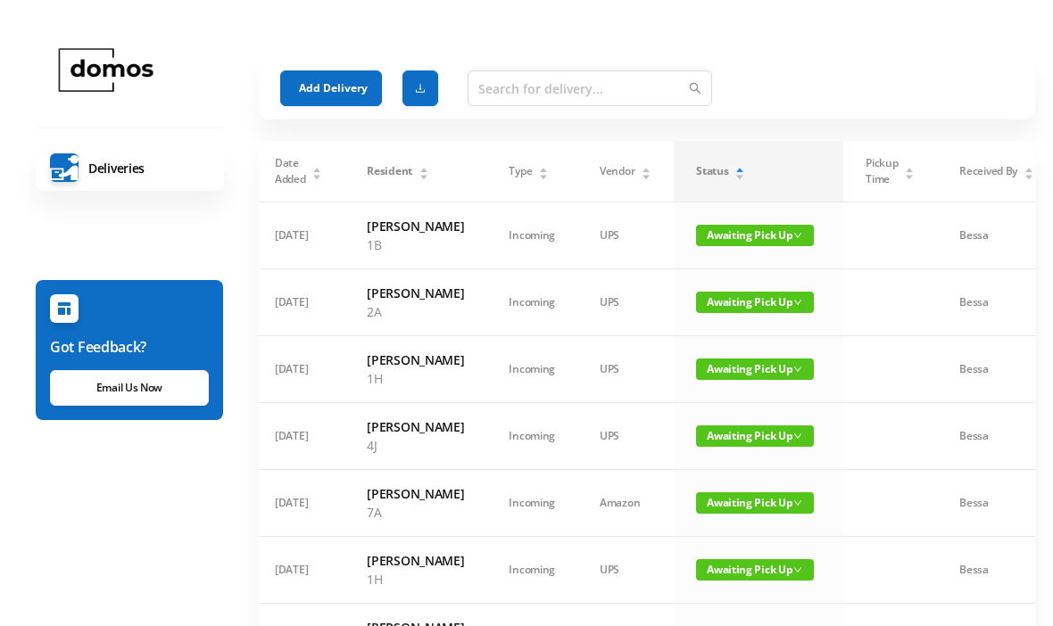
click at [330, 79] on button "Add Delivery" at bounding box center [331, 88] width 102 height 36
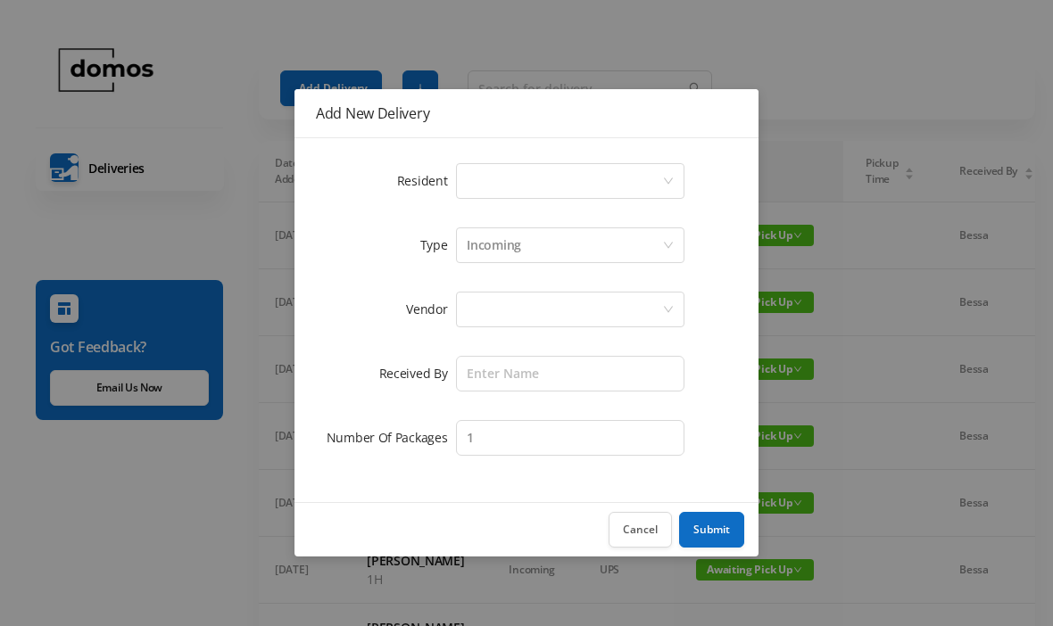
click at [516, 172] on div "Select a person" at bounding box center [564, 181] width 195 height 34
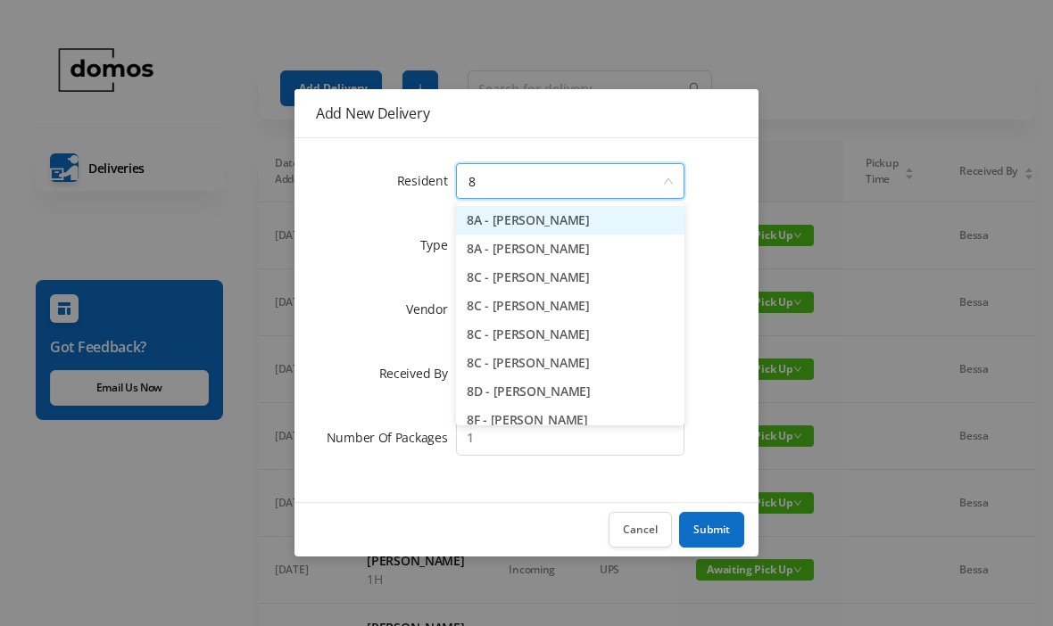
type input "8c"
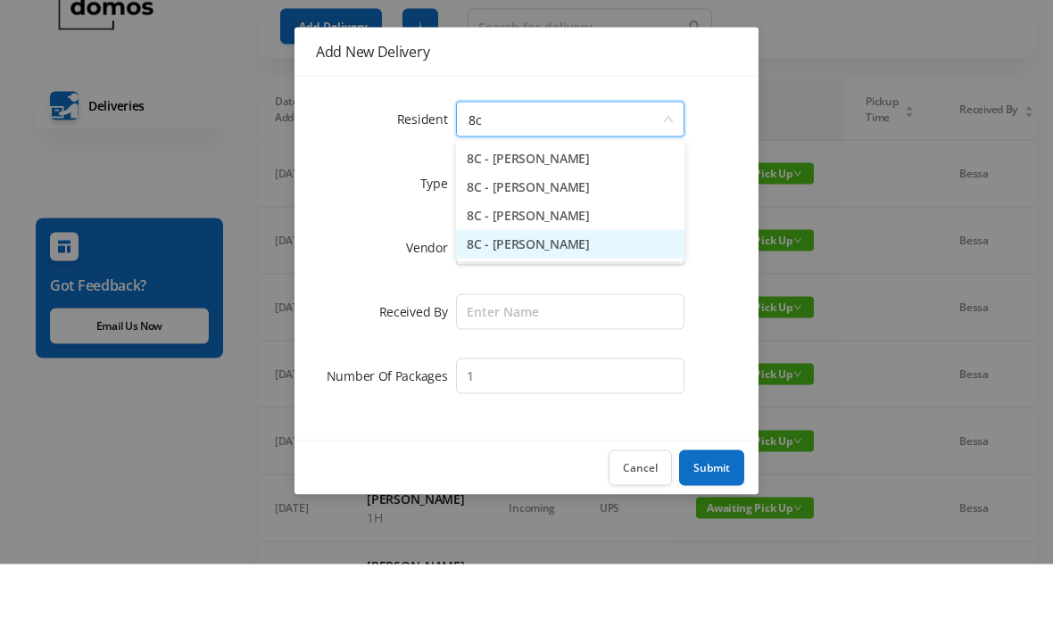
click at [553, 292] on li "8C - [PERSON_NAME]" at bounding box center [570, 306] width 228 height 29
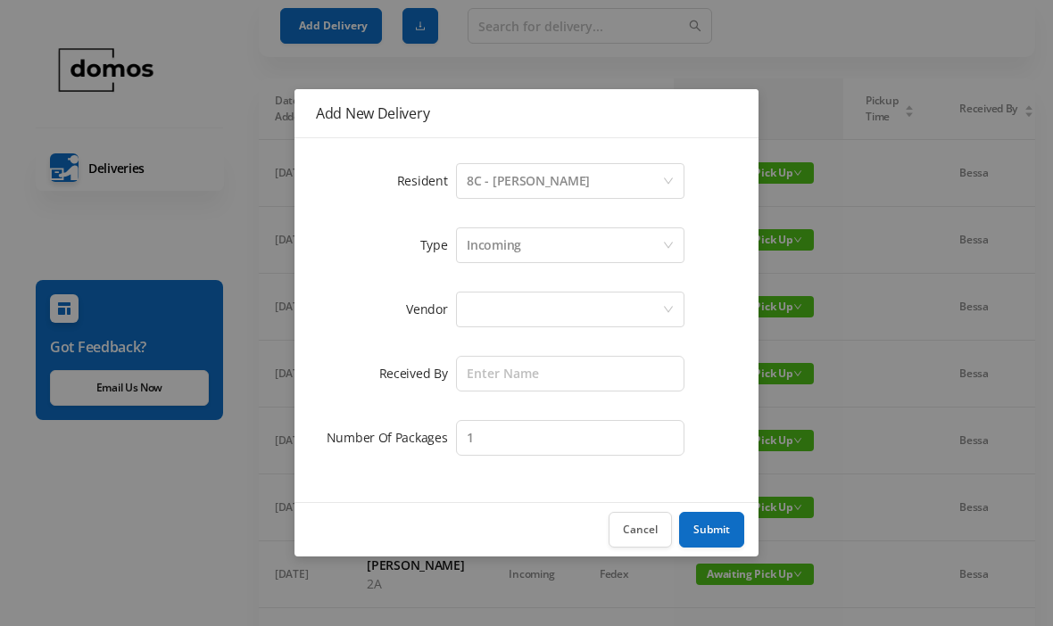
click at [542, 318] on div at bounding box center [564, 310] width 195 height 34
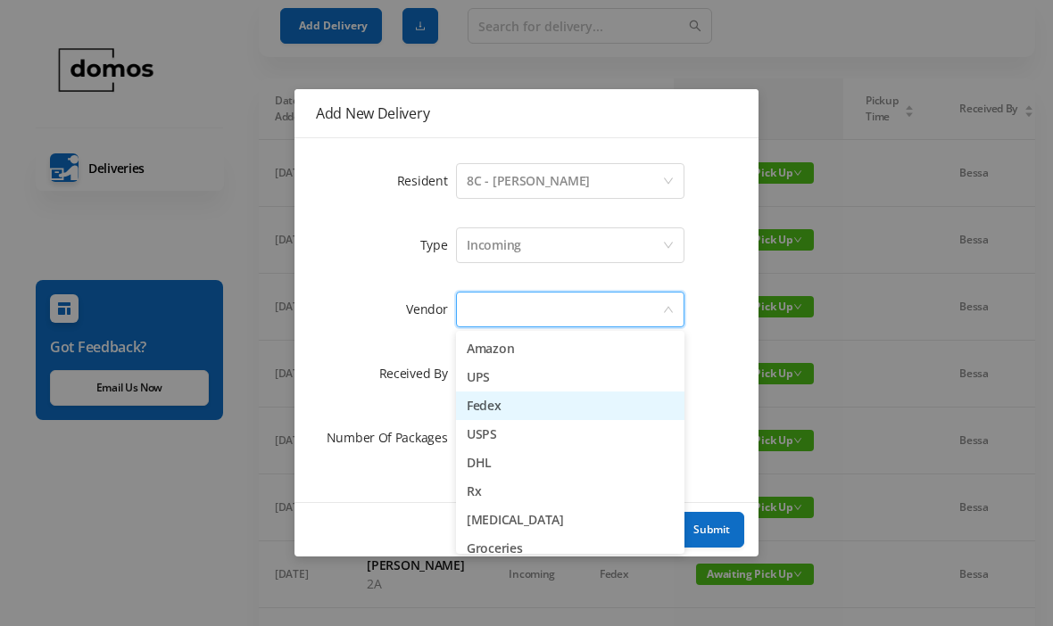
click at [515, 406] on li "Fedex" at bounding box center [570, 406] width 228 height 29
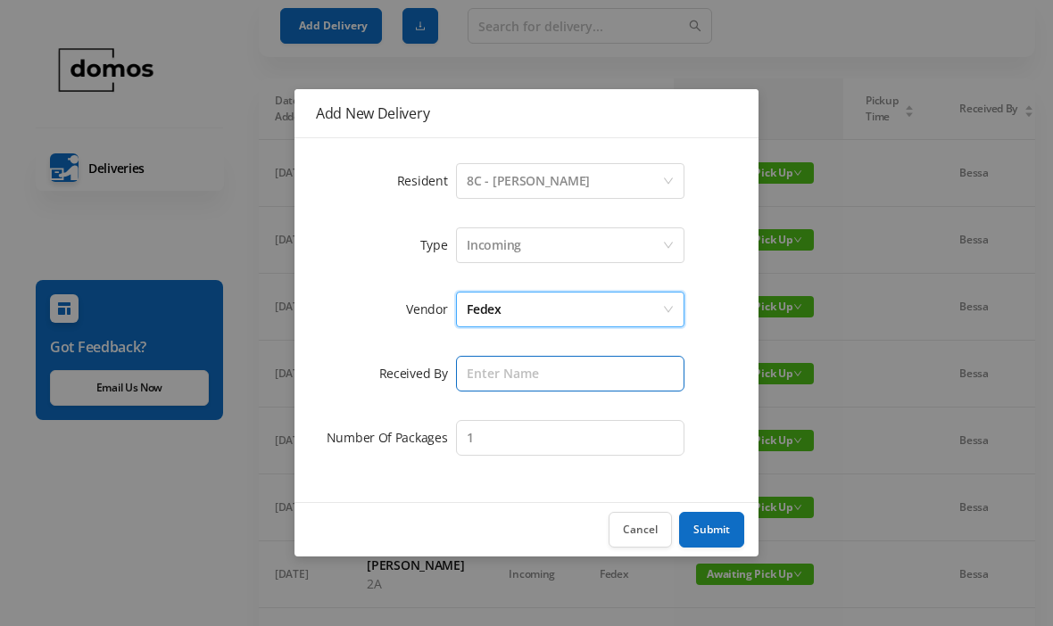
click at [559, 366] on input "text" at bounding box center [570, 374] width 228 height 36
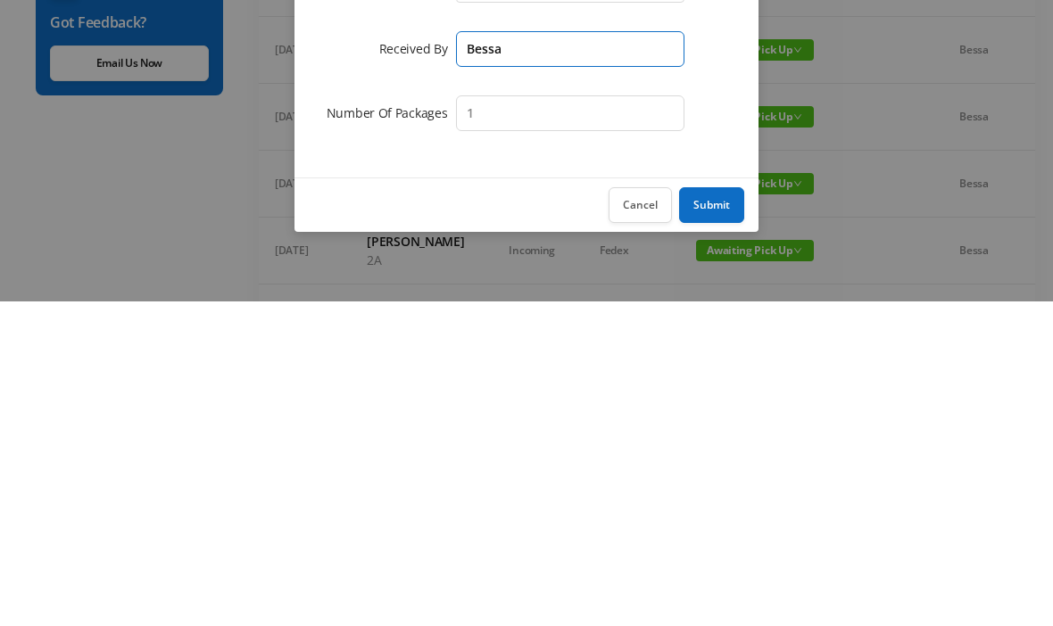
type input "Bessa"
click at [711, 512] on button "Submit" at bounding box center [711, 530] width 65 height 36
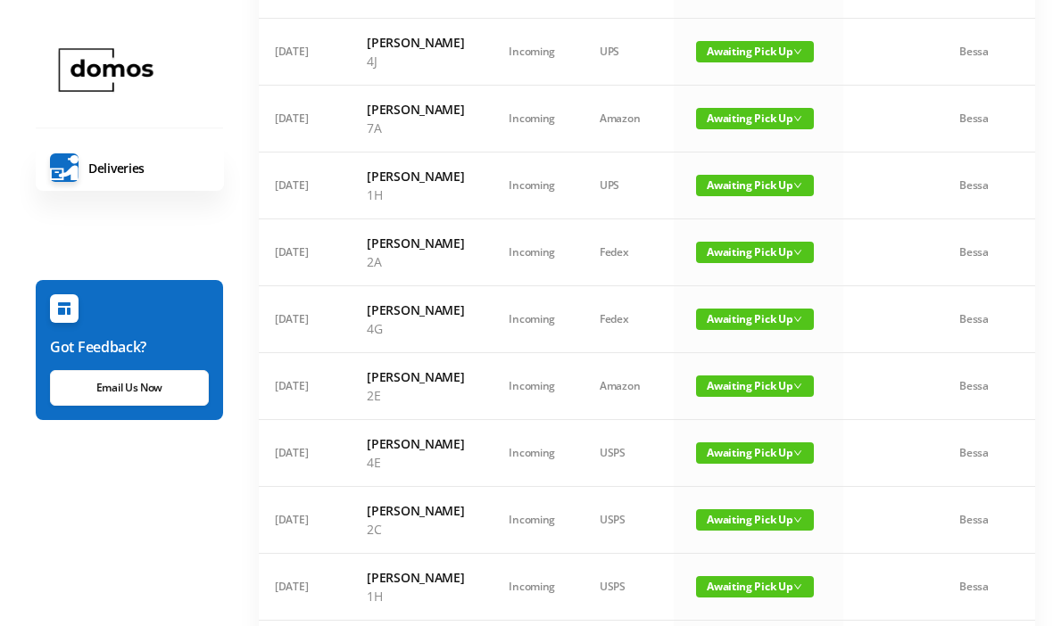
scroll to position [456, 0]
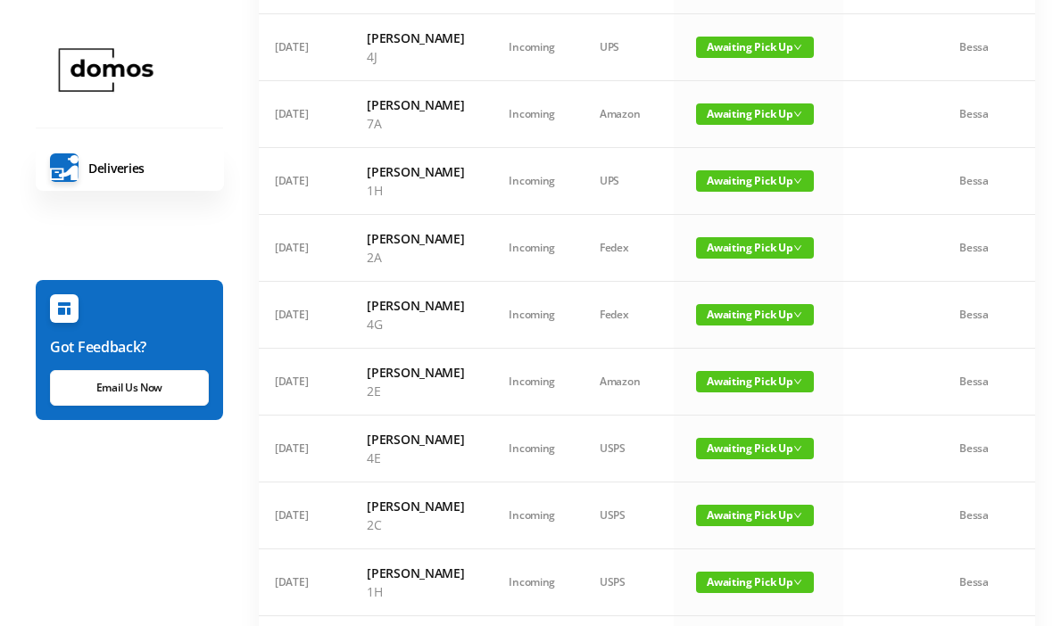
click at [762, 326] on span "Awaiting Pick Up" at bounding box center [755, 314] width 118 height 21
click at [734, 485] on link "Picked Up" at bounding box center [744, 490] width 116 height 29
click at [750, 326] on span "Awaiting Pick Up" at bounding box center [755, 314] width 118 height 21
click at [737, 494] on link "Picked Up" at bounding box center [744, 490] width 116 height 29
click at [730, 326] on span "Awaiting Pick Up" at bounding box center [755, 314] width 118 height 21
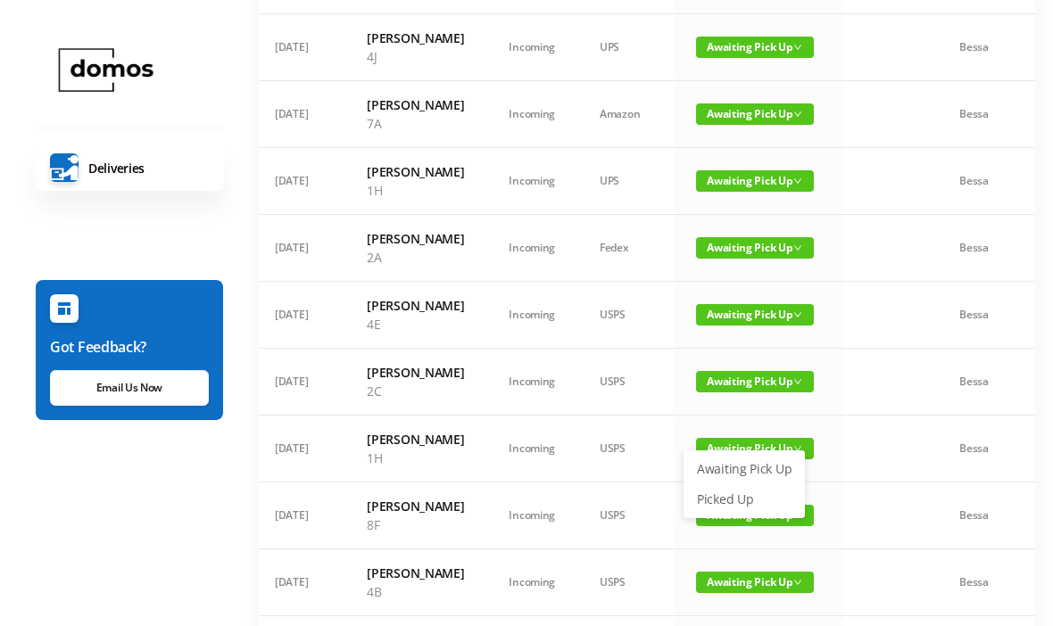
click at [733, 494] on link "Picked Up" at bounding box center [744, 499] width 116 height 29
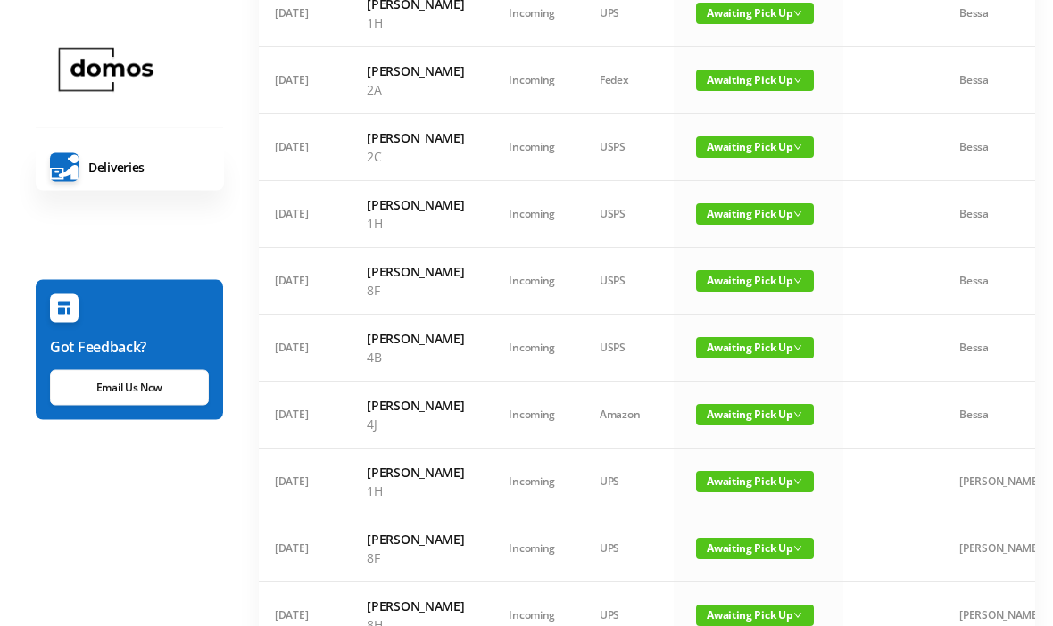
scroll to position [624, 0]
click at [744, 225] on span "Awaiting Pick Up" at bounding box center [755, 213] width 118 height 21
click at [744, 422] on link "Picked Up" at bounding box center [744, 417] width 116 height 29
click at [745, 225] on span "Awaiting Pick Up" at bounding box center [755, 213] width 118 height 21
click at [747, 426] on link "Picked Up" at bounding box center [744, 417] width 116 height 29
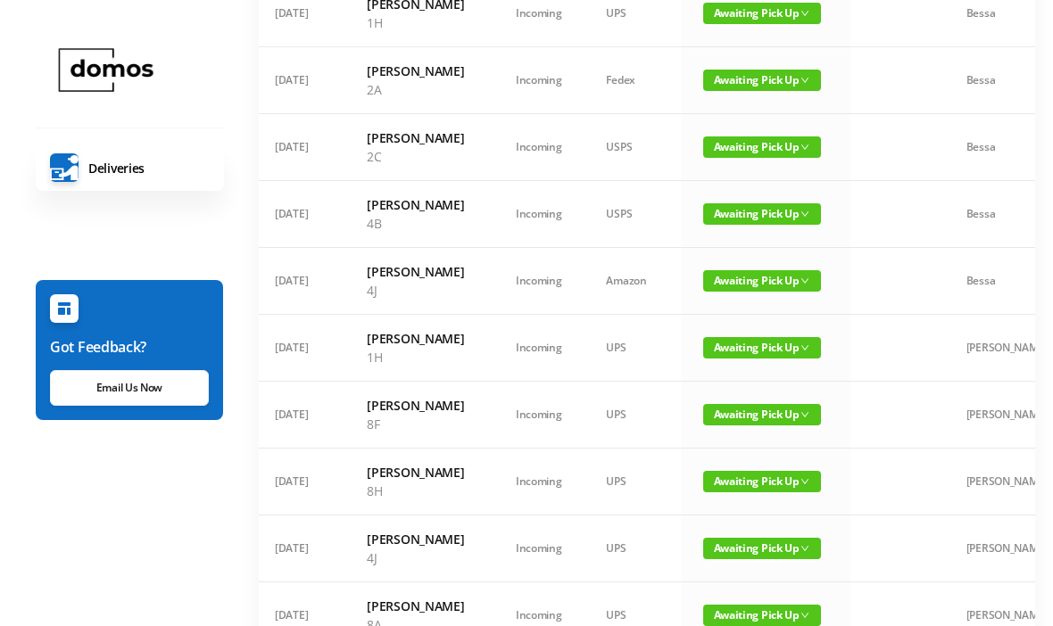
click at [738, 225] on span "Awaiting Pick Up" at bounding box center [762, 213] width 118 height 21
click at [736, 429] on link "Picked Up" at bounding box center [744, 417] width 116 height 29
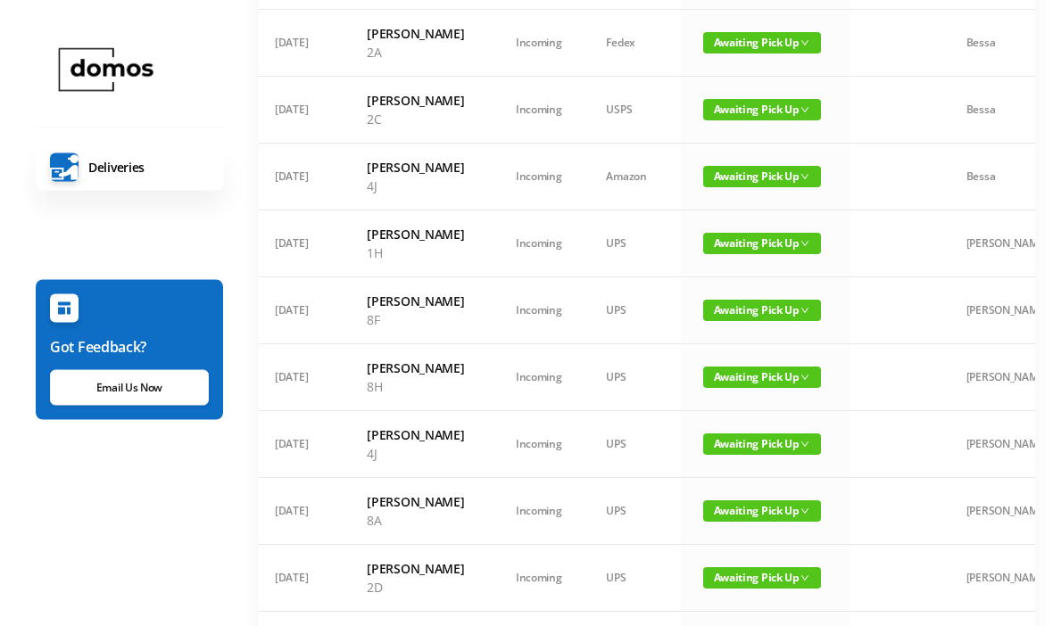
scroll to position [661, 0]
click at [766, 254] on span "Awaiting Pick Up" at bounding box center [762, 243] width 118 height 21
click at [757, 467] on link "Picked Up" at bounding box center [744, 465] width 116 height 29
click at [760, 254] on span "Awaiting Pick Up" at bounding box center [762, 243] width 118 height 21
click at [742, 468] on link "Picked Up" at bounding box center [744, 465] width 116 height 29
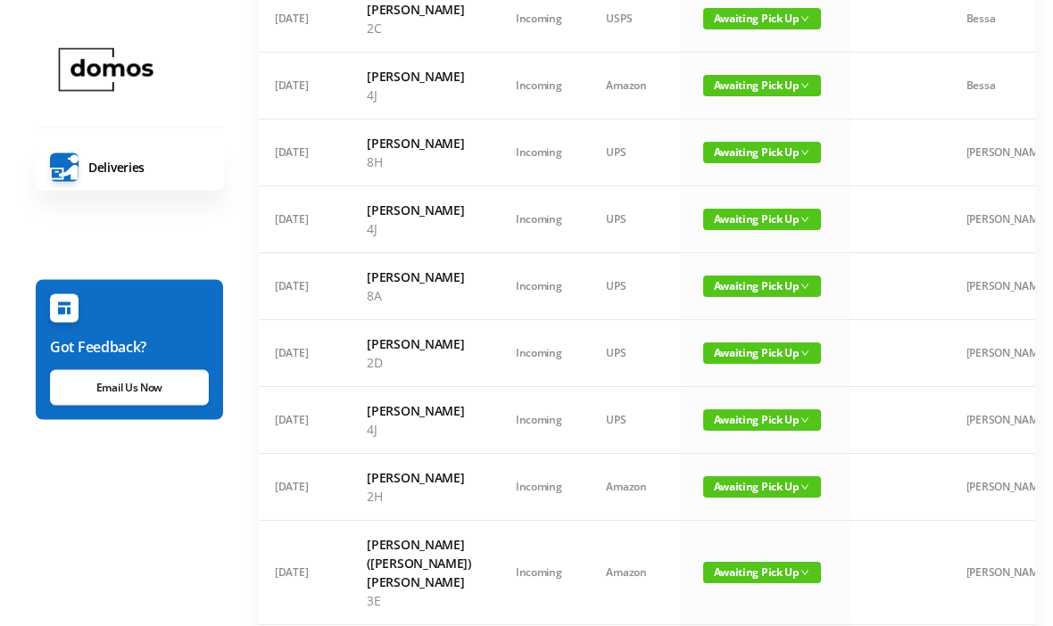
scroll to position [752, 0]
click at [759, 297] on span "Awaiting Pick Up" at bounding box center [762, 286] width 118 height 21
click at [741, 558] on link "Picked Up" at bounding box center [744, 546] width 116 height 29
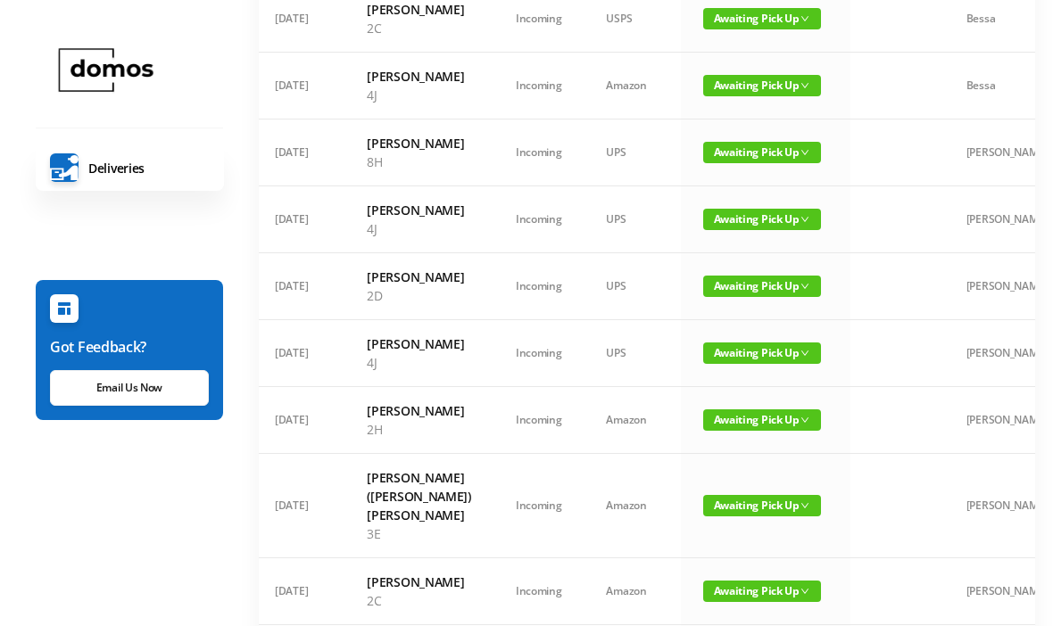
click at [753, 297] on span "Awaiting Pick Up" at bounding box center [762, 286] width 118 height 21
click at [734, 554] on link "Picked Up" at bounding box center [744, 546] width 116 height 29
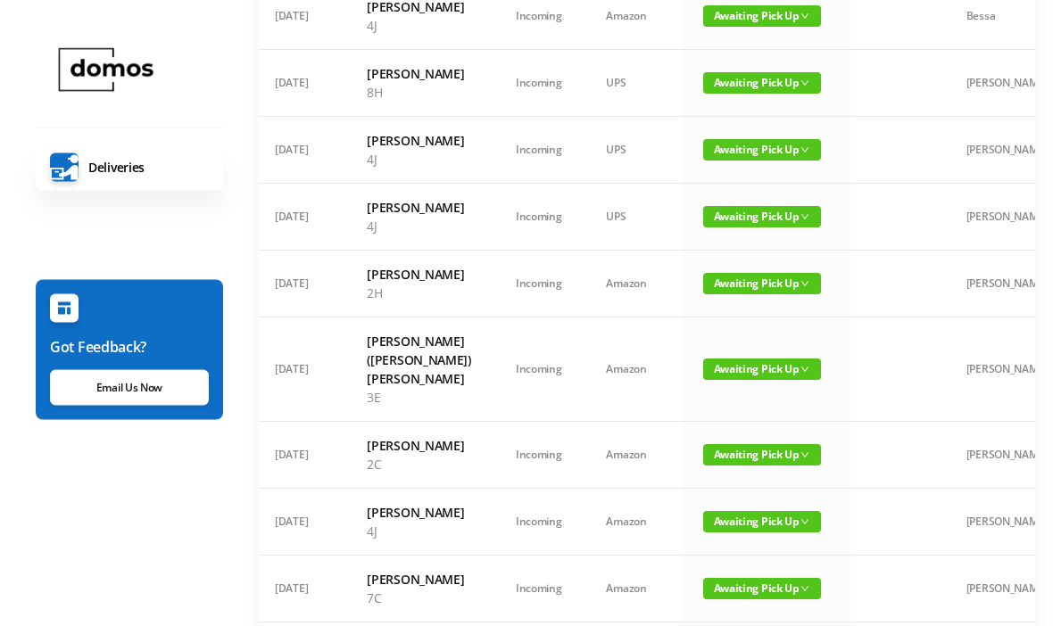
scroll to position [822, 0]
click at [724, 294] on span "Awaiting Pick Up" at bounding box center [762, 283] width 118 height 21
click at [724, 568] on link "Picked Up" at bounding box center [744, 562] width 116 height 29
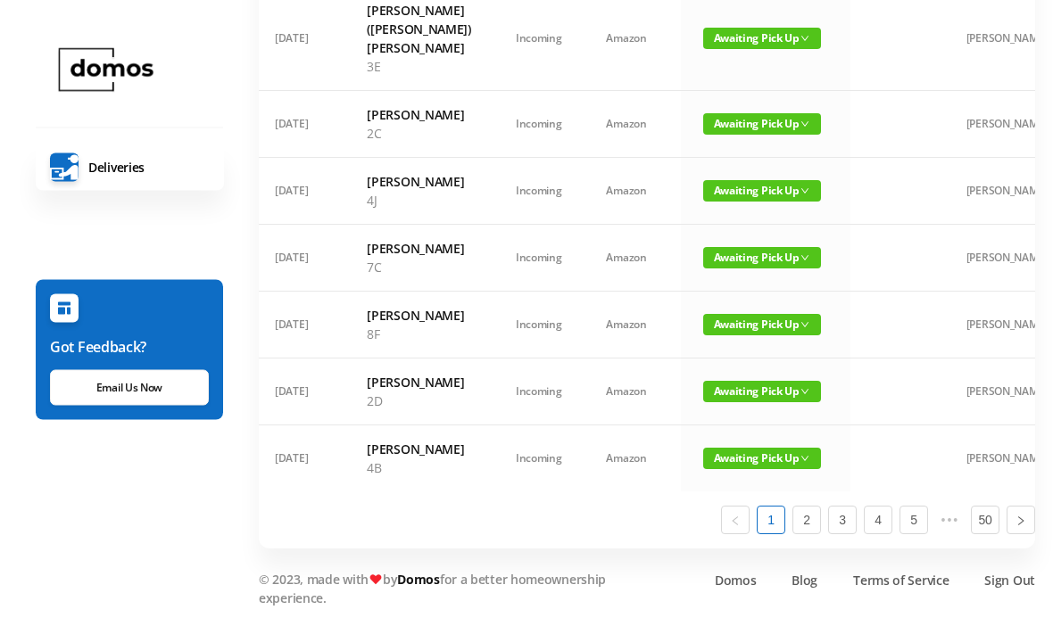
scroll to position [1113, 0]
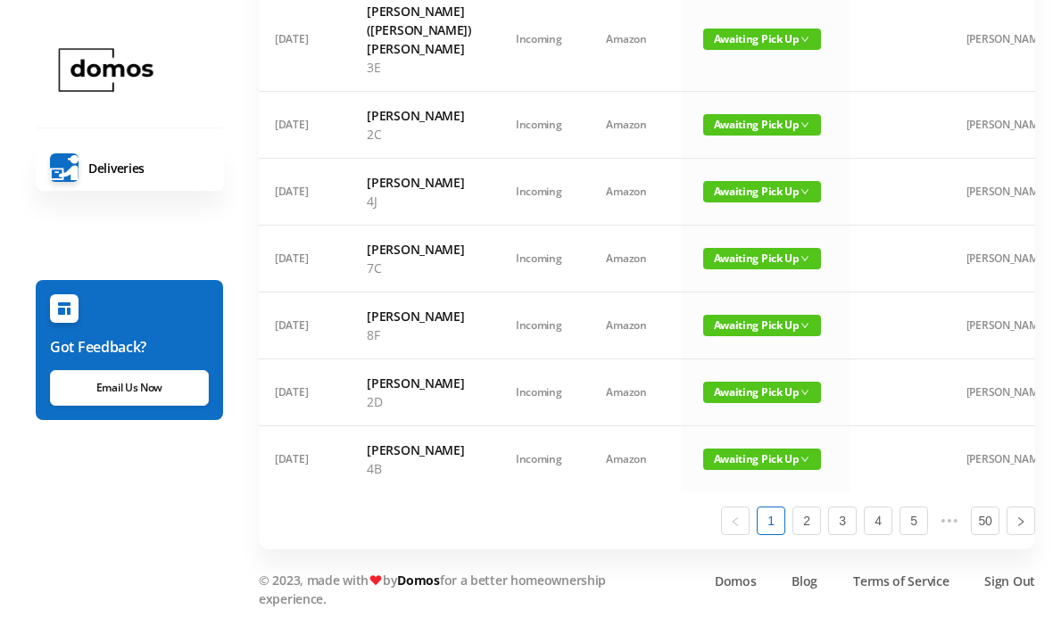
click at [757, 269] on span "Awaiting Pick Up" at bounding box center [762, 258] width 118 height 21
click at [740, 551] on link "Picked Up" at bounding box center [744, 565] width 116 height 29
click at [756, 269] on span "Awaiting Pick Up" at bounding box center [762, 258] width 118 height 21
click at [740, 560] on link "Picked Up" at bounding box center [744, 574] width 116 height 29
click at [738, 336] on span "Awaiting Pick Up" at bounding box center [762, 325] width 118 height 21
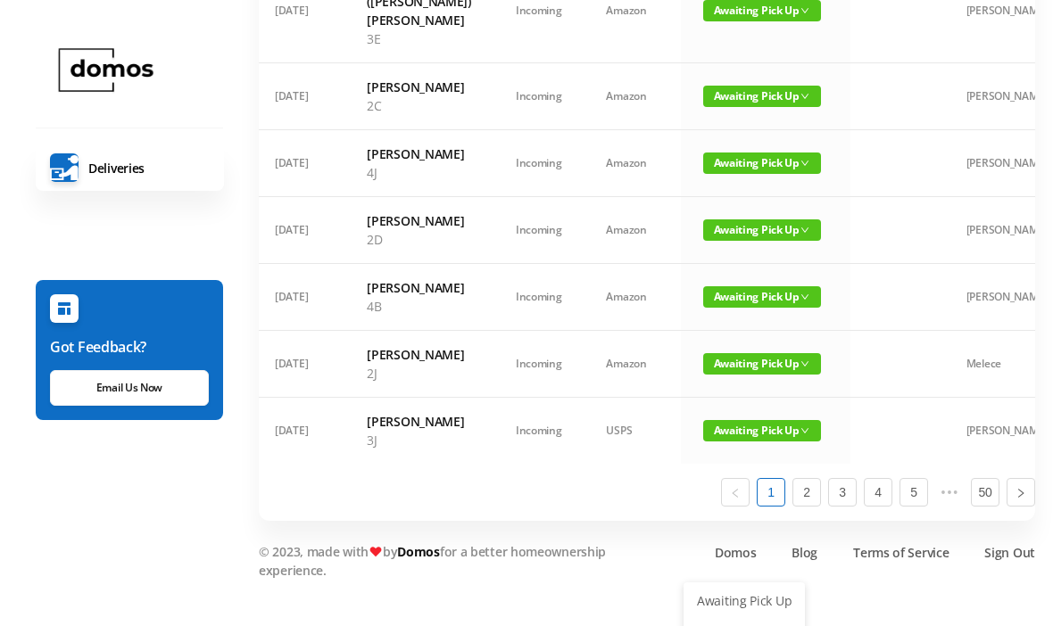
click at [720, 625] on link "Picked Up" at bounding box center [744, 631] width 116 height 29
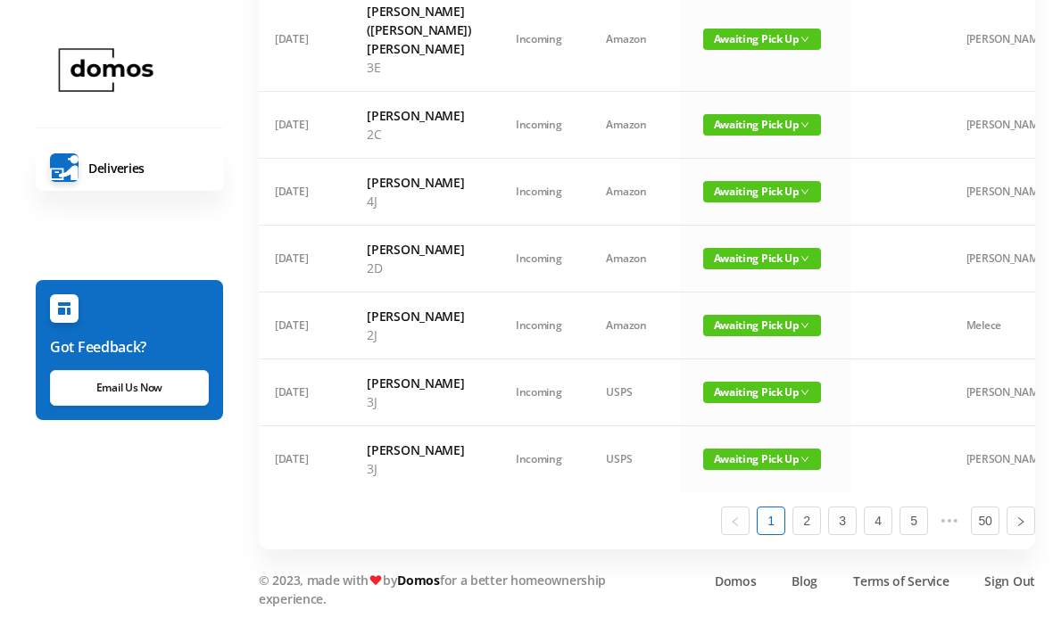
scroll to position [1342, 0]
click at [807, 534] on link "2" at bounding box center [806, 521] width 27 height 27
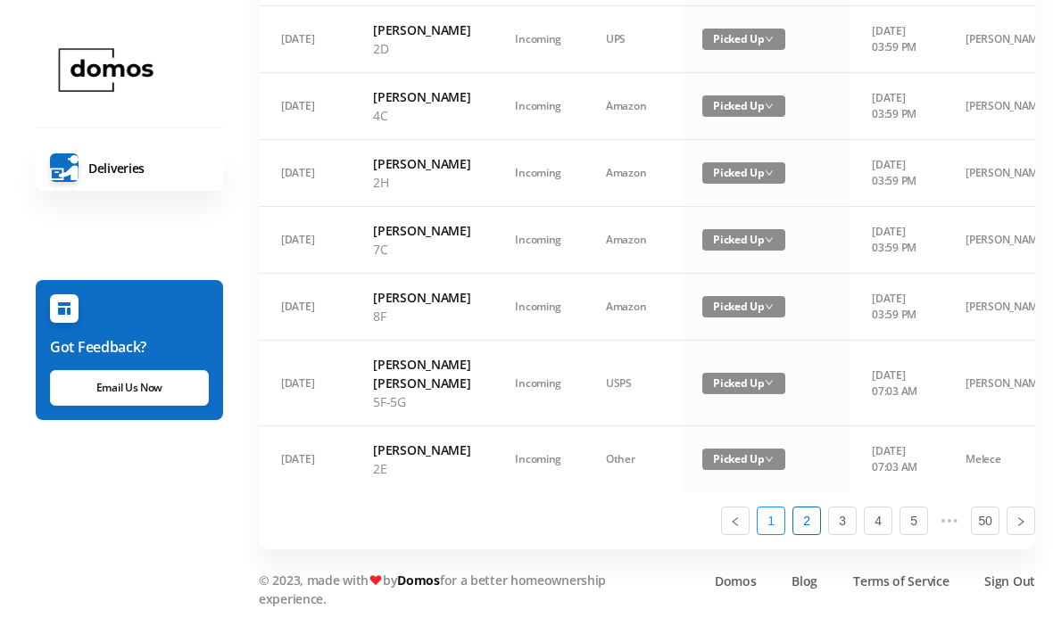
click at [770, 534] on link "1" at bounding box center [770, 521] width 27 height 27
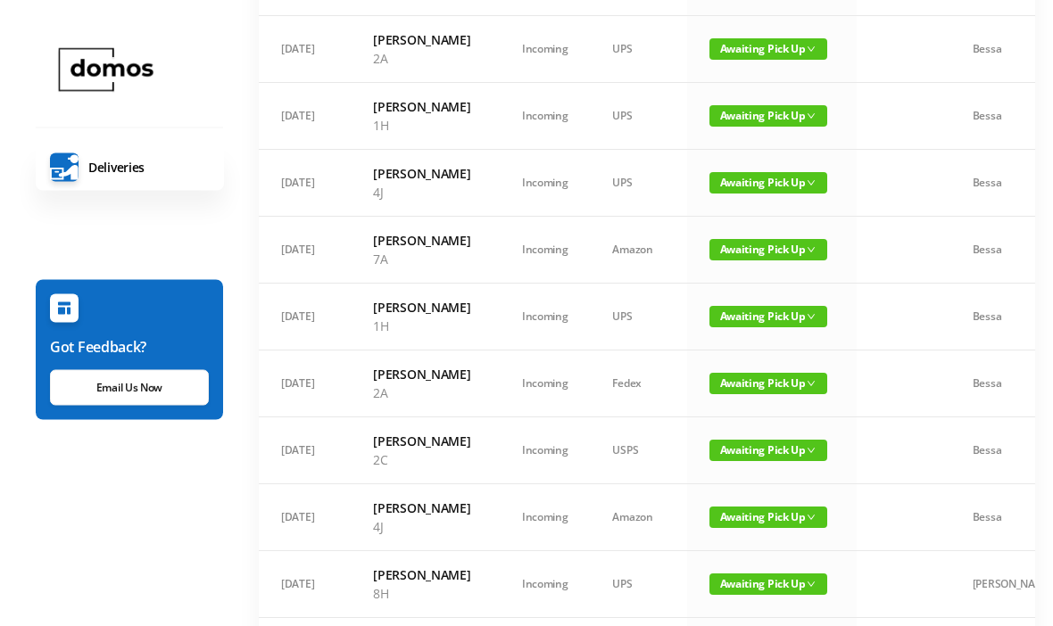
scroll to position [320, 0]
click at [756, 327] on span "Awaiting Pick Up" at bounding box center [768, 316] width 118 height 21
click at [736, 475] on link "Picked Up" at bounding box center [750, 464] width 116 height 29
click at [761, 394] on span "Awaiting Pick Up" at bounding box center [768, 383] width 118 height 21
click at [744, 556] on link "Picked Up" at bounding box center [750, 549] width 116 height 29
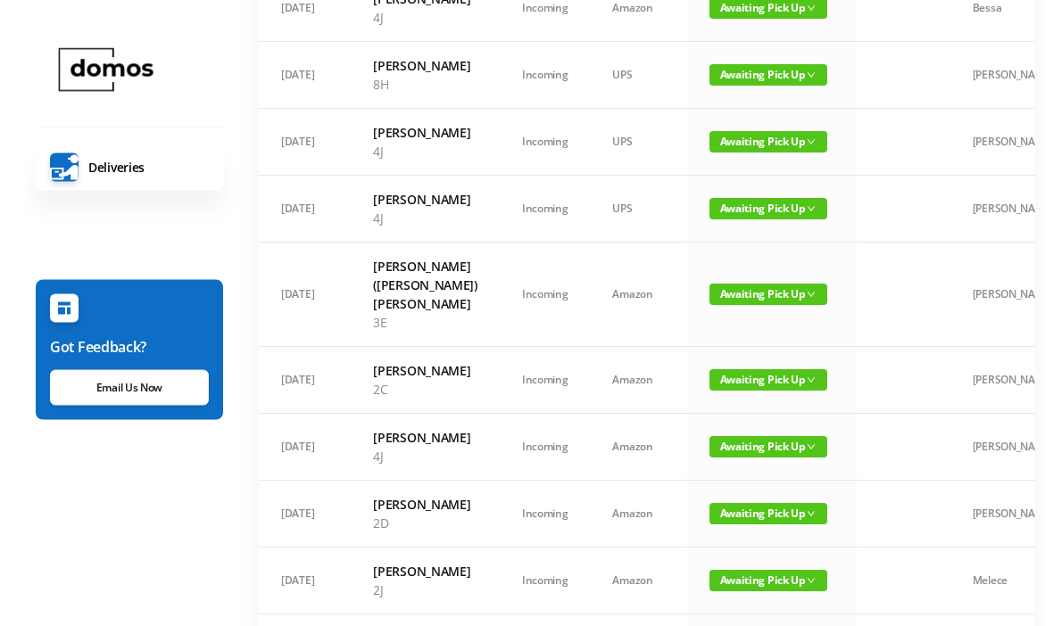
scroll to position [696, 0]
click at [752, 391] on span "Awaiting Pick Up" at bounding box center [768, 379] width 118 height 21
click at [745, 625] on link "Picked Up" at bounding box center [750, 621] width 116 height 29
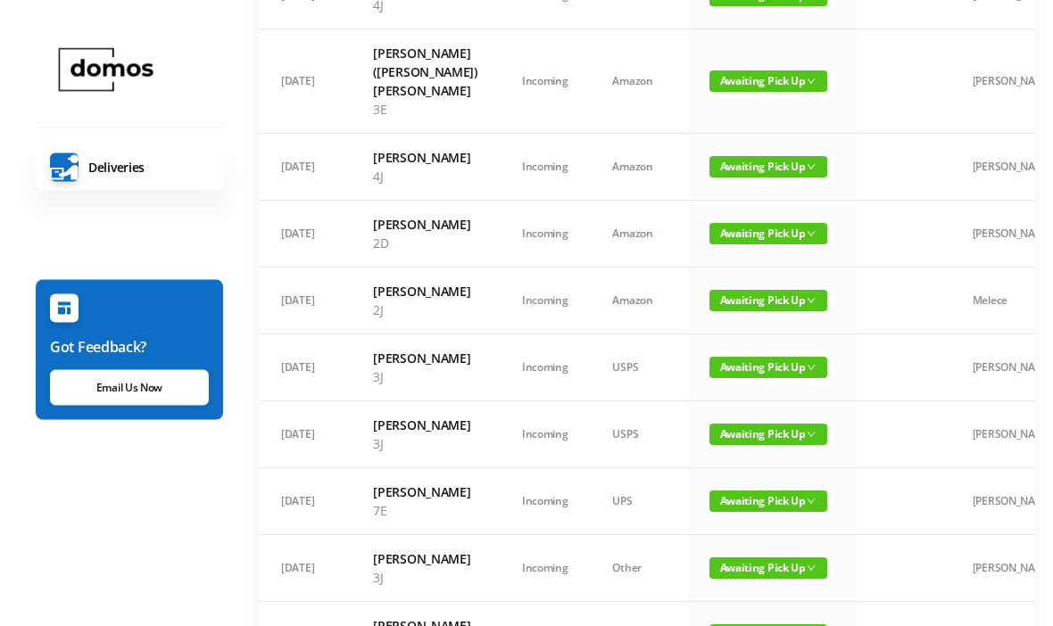
scroll to position [909, 0]
click at [734, 244] on span "Awaiting Pick Up" at bounding box center [768, 233] width 118 height 21
click at [741, 492] on link "Picked Up" at bounding box center [750, 493] width 116 height 29
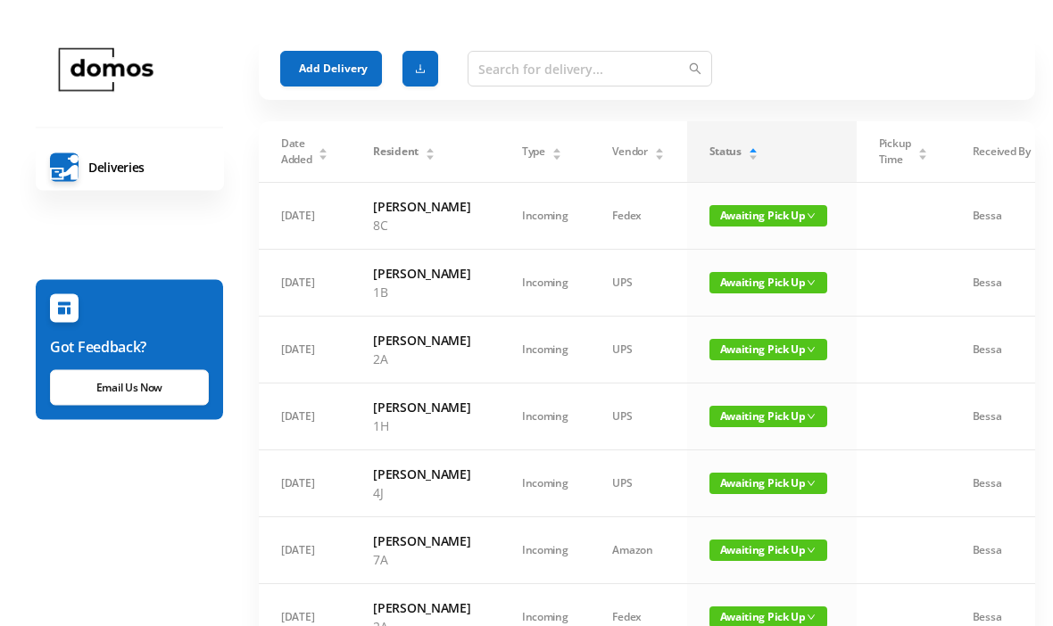
scroll to position [0, 0]
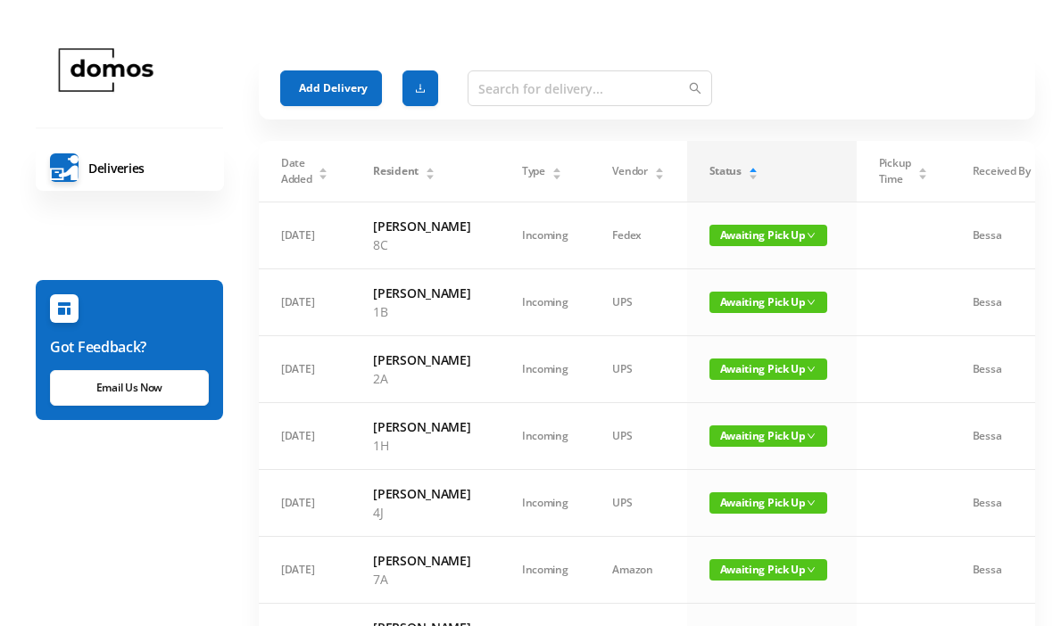
click at [341, 94] on button "Add Delivery" at bounding box center [331, 88] width 102 height 36
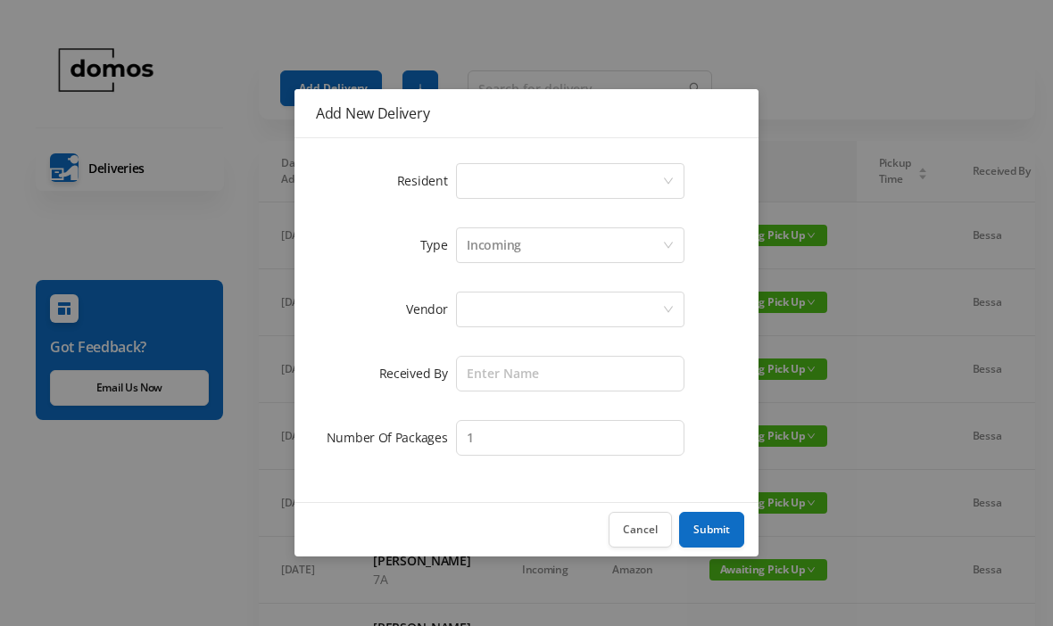
click at [568, 177] on div "Select a person" at bounding box center [564, 181] width 195 height 34
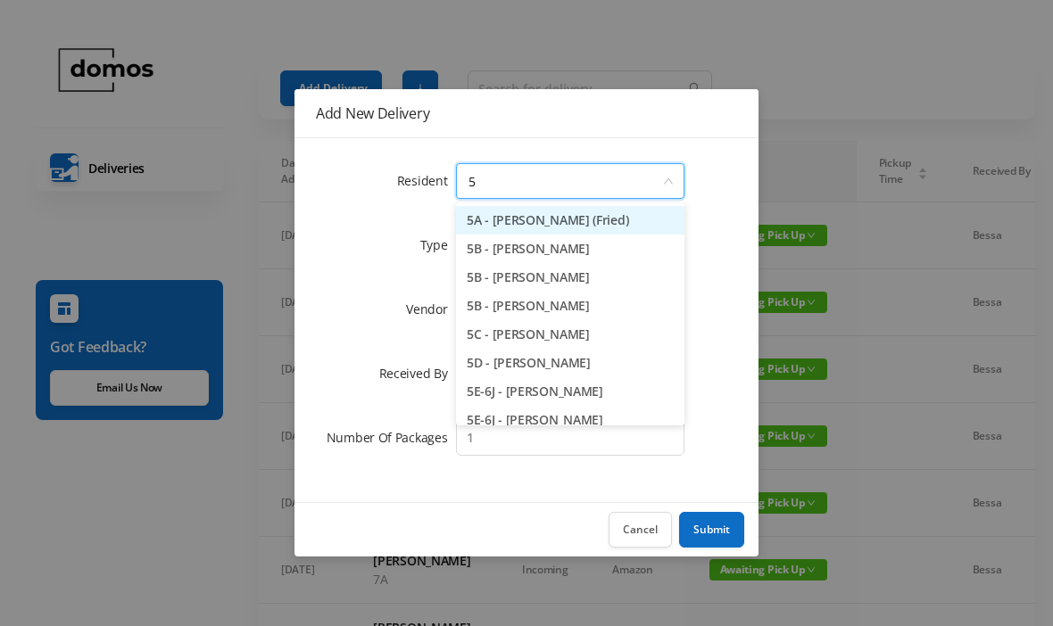
type input "5j"
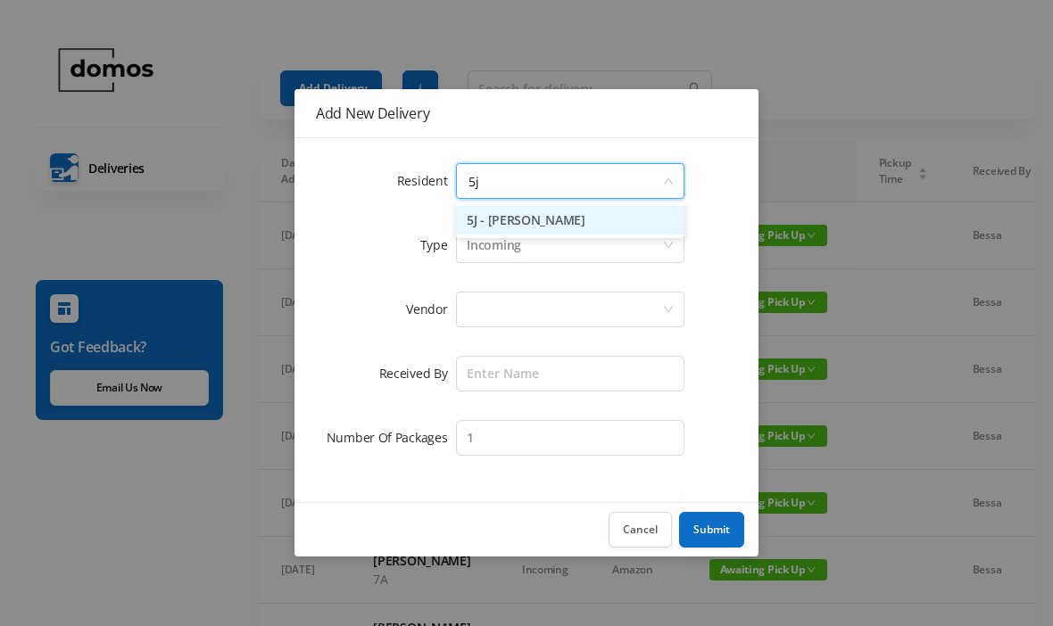
click at [581, 221] on li "5J - [PERSON_NAME]" at bounding box center [570, 220] width 228 height 29
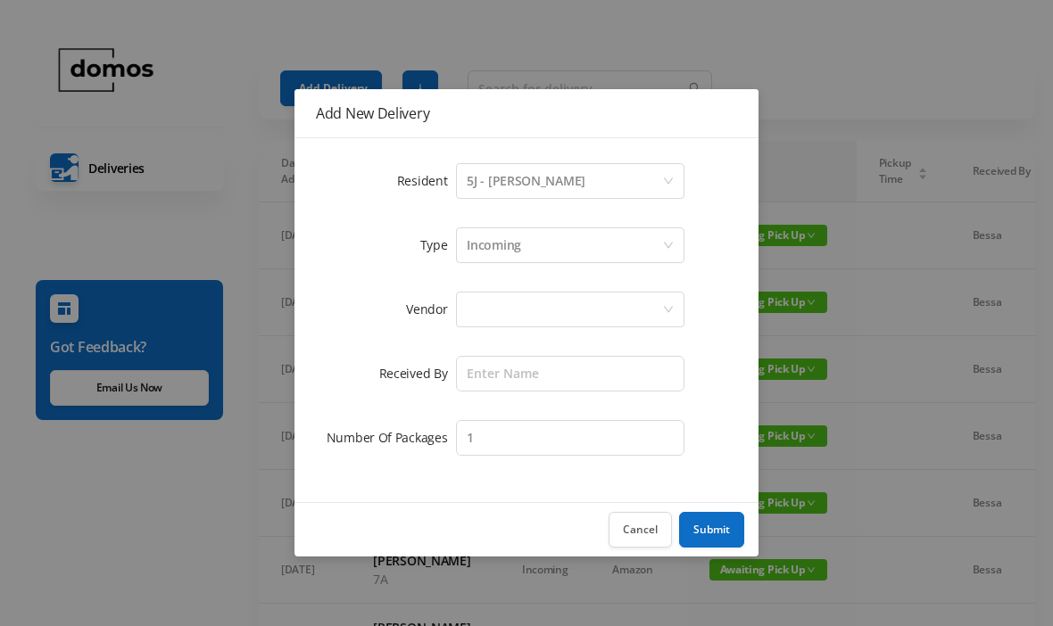
click at [570, 302] on div at bounding box center [564, 310] width 195 height 34
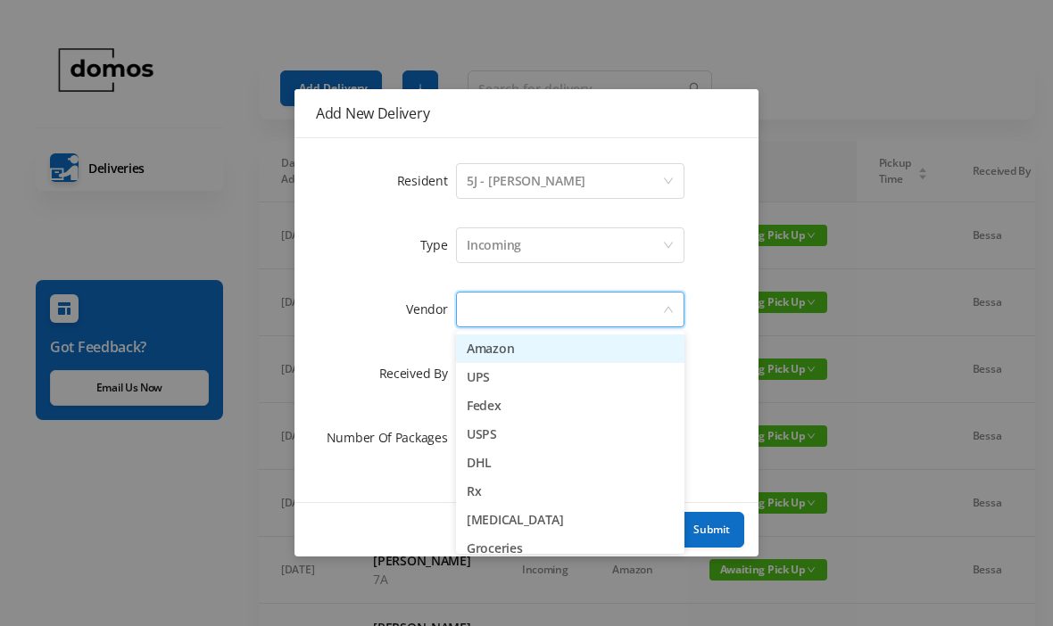
click at [533, 349] on li "Amazon" at bounding box center [570, 349] width 228 height 29
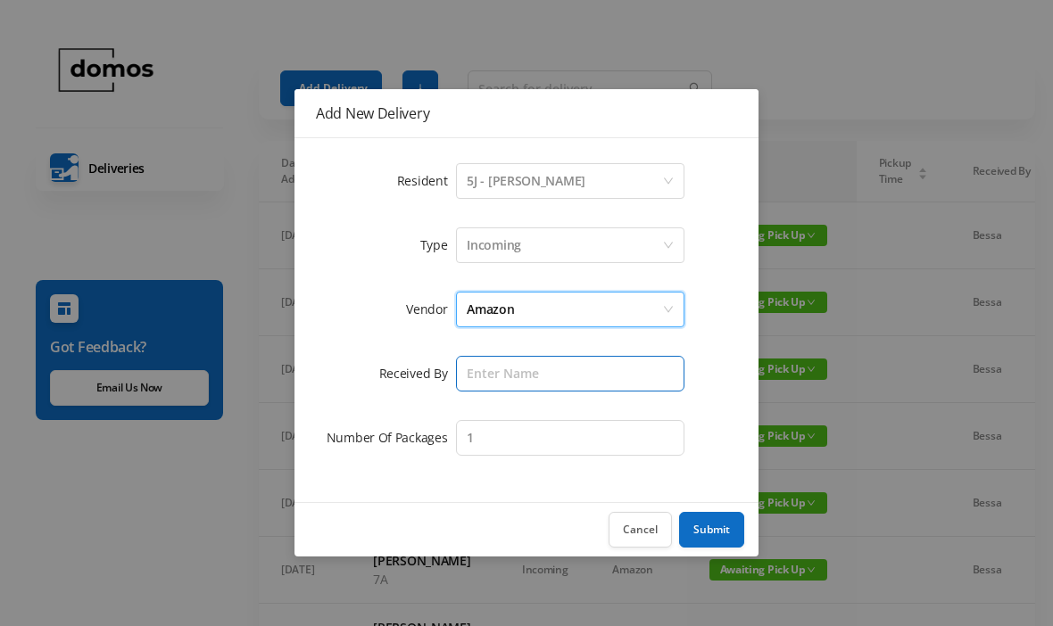
click at [554, 358] on input "text" at bounding box center [570, 374] width 228 height 36
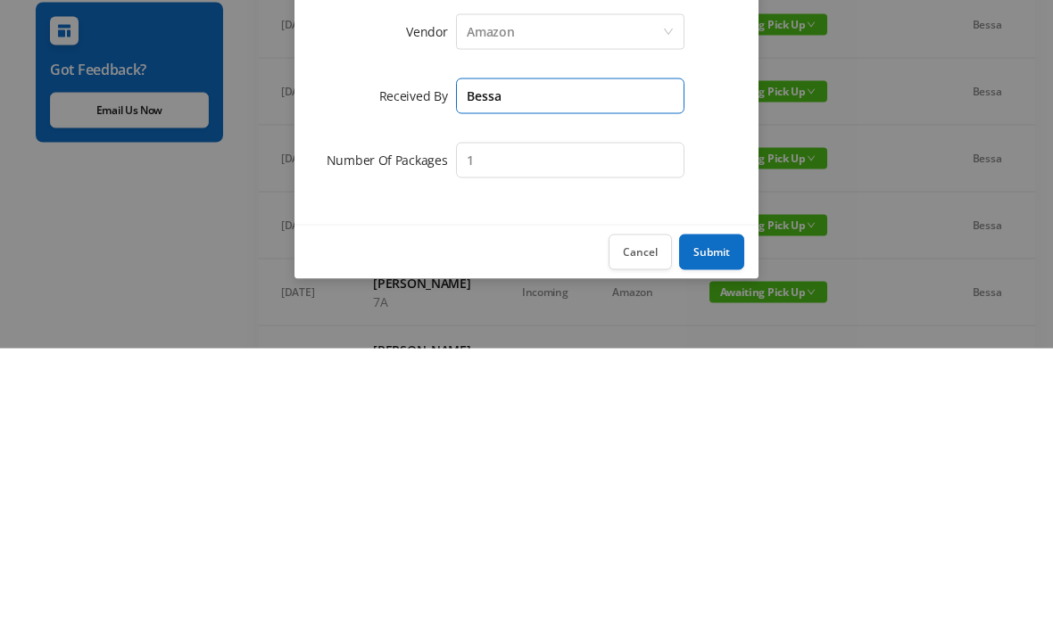
type input "Bessa"
click at [730, 512] on button "Submit" at bounding box center [711, 530] width 65 height 36
